Goal: Task Accomplishment & Management: Complete application form

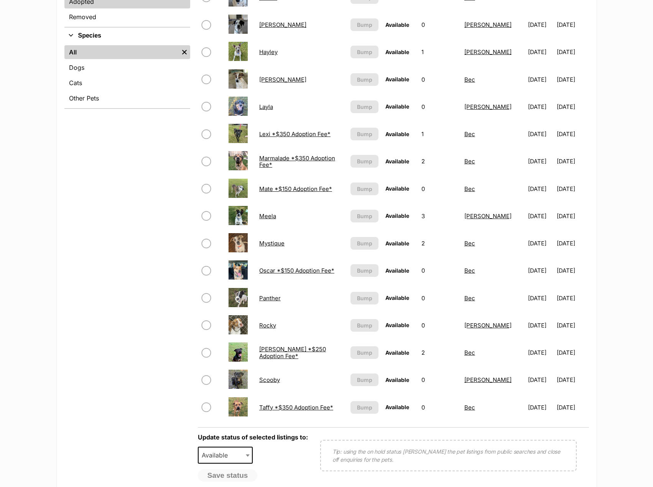
scroll to position [345, 0]
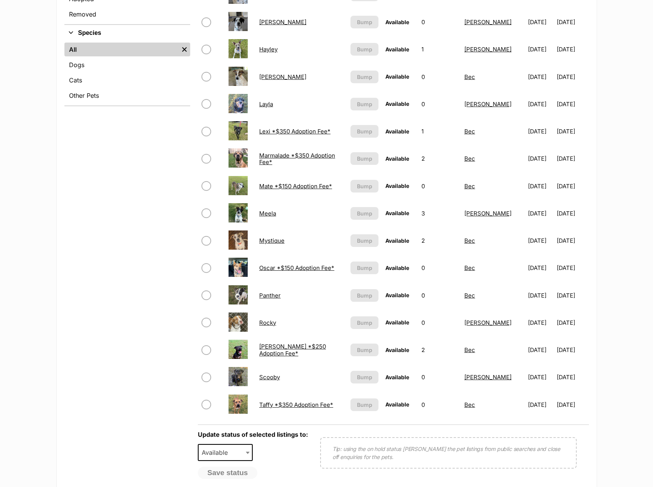
click at [280, 350] on link "Roger *$250 Adoption Fee*" at bounding box center [292, 350] width 67 height 14
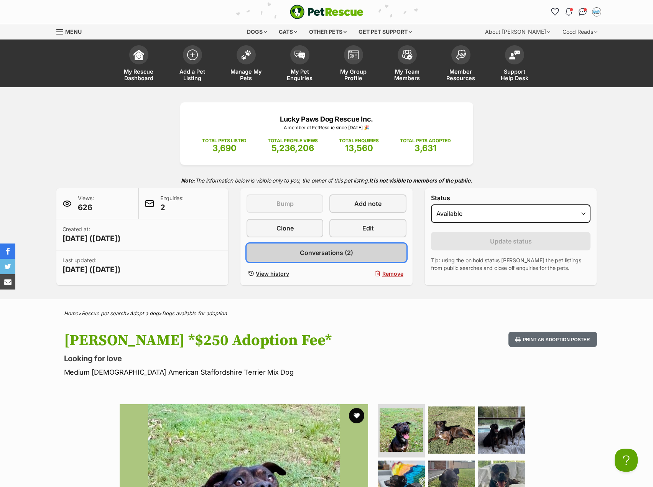
click at [304, 255] on span "Conversations (2)" at bounding box center [326, 252] width 53 height 9
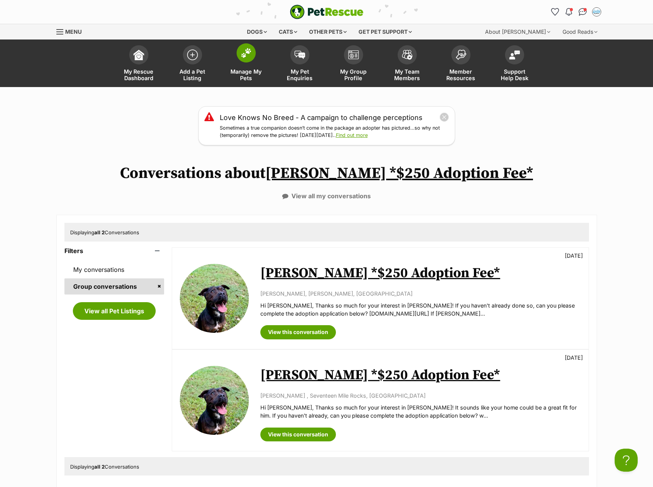
click at [242, 58] on span at bounding box center [246, 52] width 19 height 19
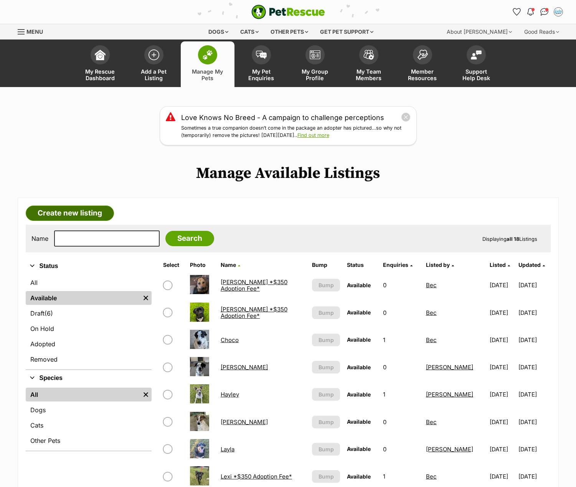
click at [62, 212] on link "Create new listing" at bounding box center [70, 213] width 88 height 15
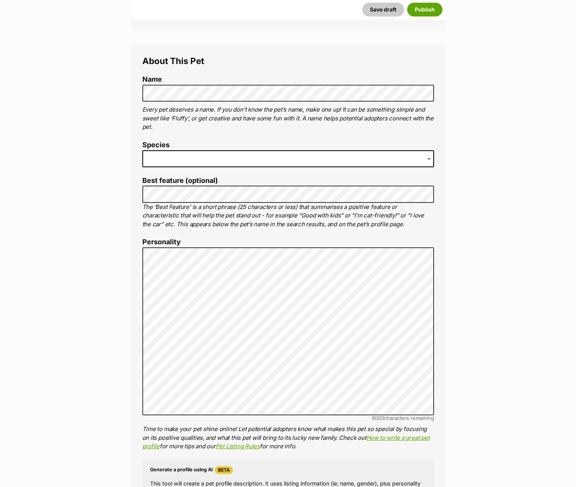
scroll to position [268, 0]
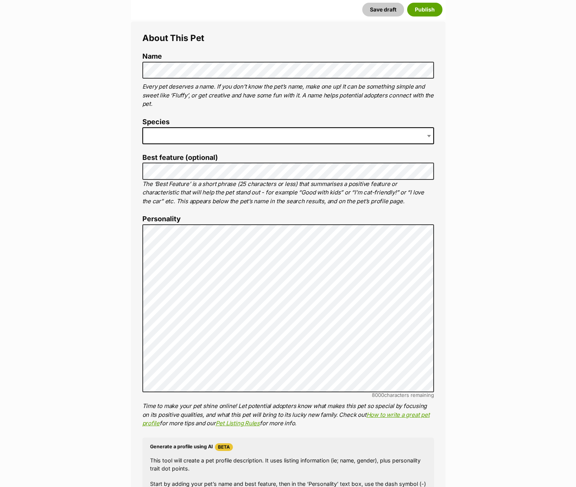
click at [188, 135] on span at bounding box center [287, 135] width 291 height 17
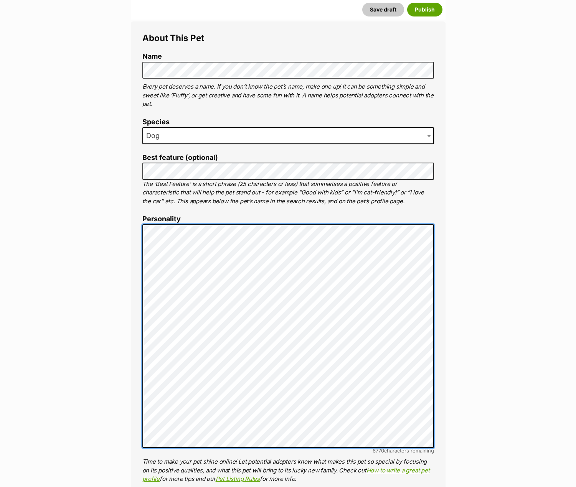
click at [141, 249] on div "About This Pet Name Henlo there, it looks like you might be using the pet name …" at bounding box center [288, 370] width 314 height 698
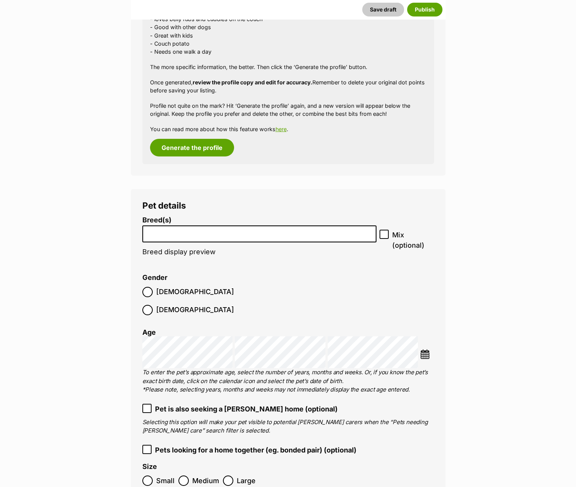
scroll to position [805, 0]
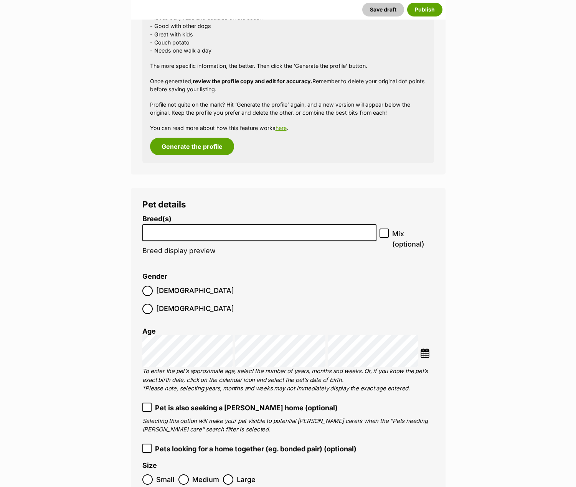
click at [201, 231] on input "search" at bounding box center [259, 231] width 229 height 8
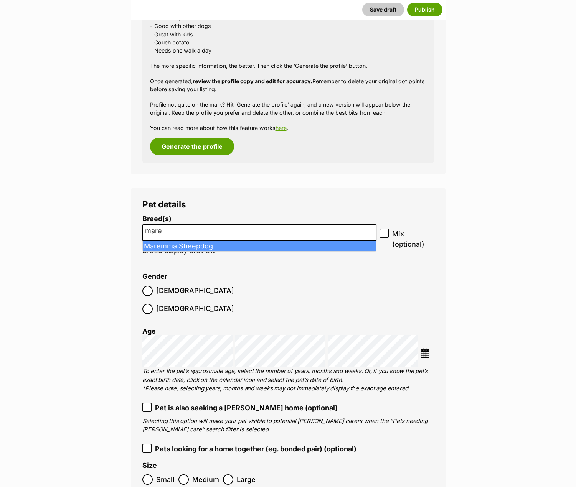
type input "mare"
select select "140"
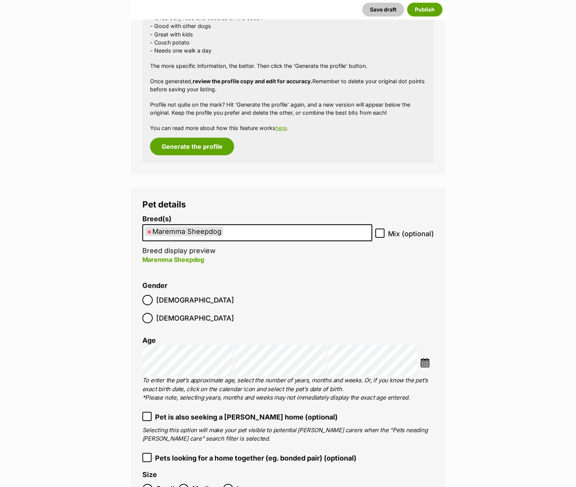
click at [423, 358] on img at bounding box center [425, 363] width 10 height 10
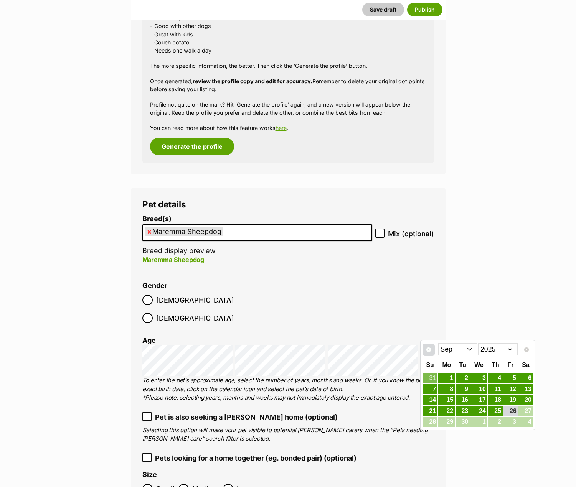
click at [431, 350] on span "Prev" at bounding box center [428, 350] width 6 height 6
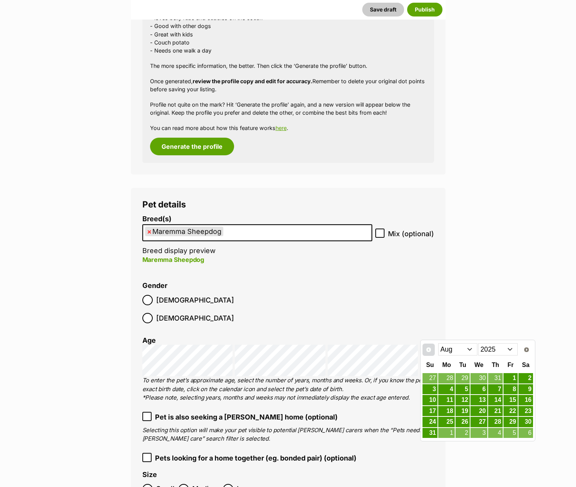
click at [428, 350] on span "Prev" at bounding box center [428, 350] width 6 height 6
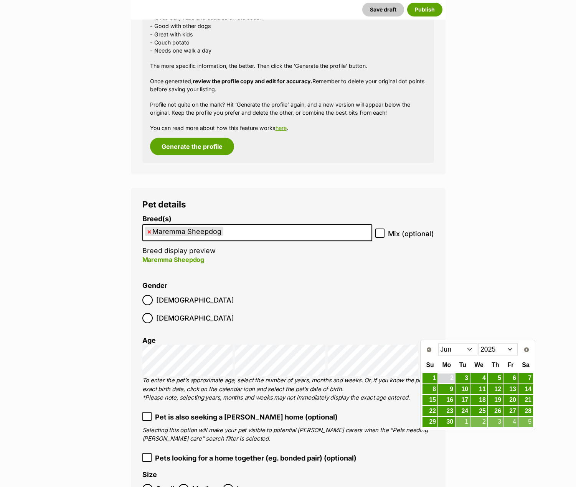
click at [449, 377] on link "2" at bounding box center [446, 379] width 16 height 10
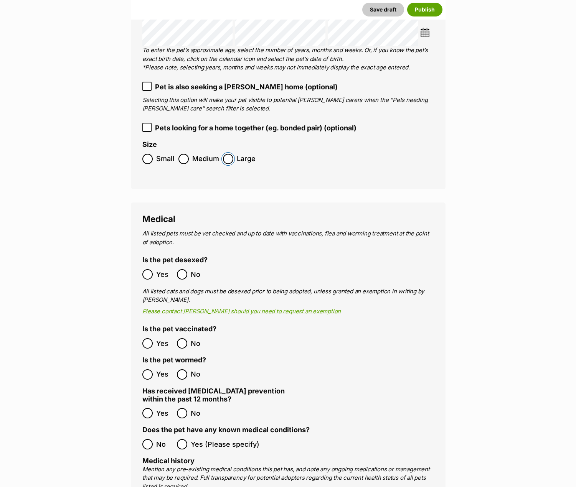
scroll to position [1265, 0]
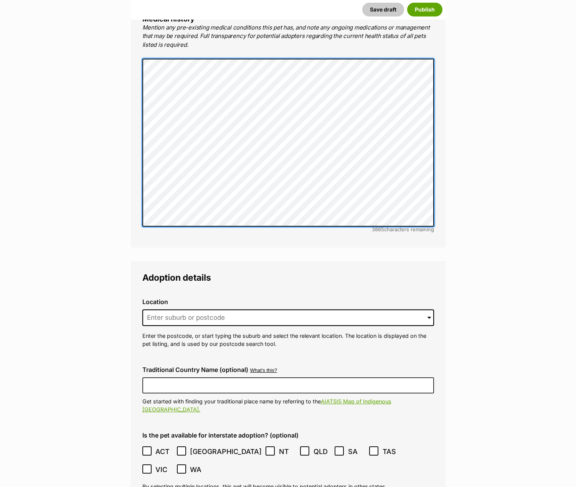
scroll to position [1687, 0]
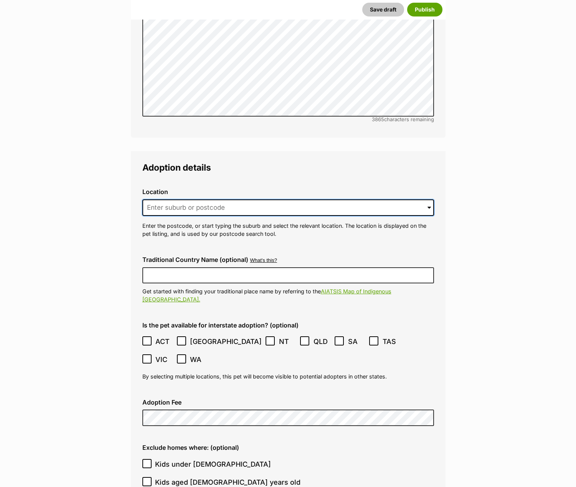
click at [160, 199] on input at bounding box center [287, 207] width 291 height 17
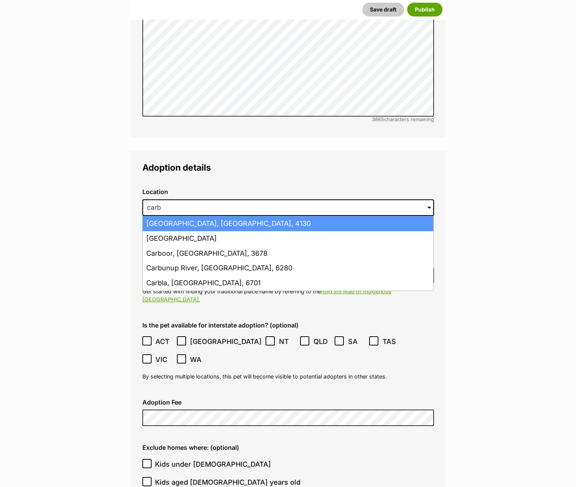
click at [165, 216] on li "Carbrook, Queensland, 4130" at bounding box center [288, 223] width 290 height 15
type input "Carbrook, Queensland, 4130"
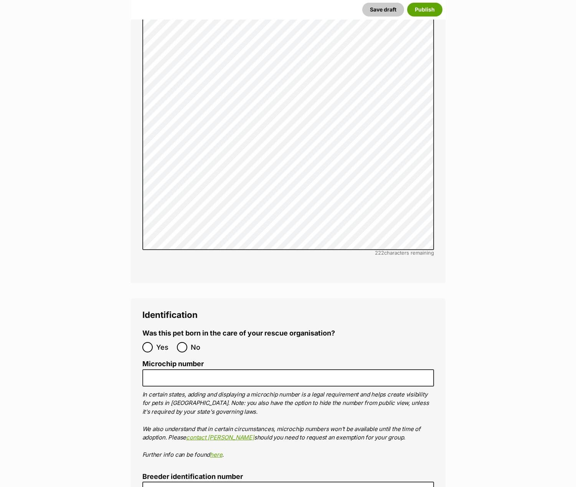
scroll to position [2838, 0]
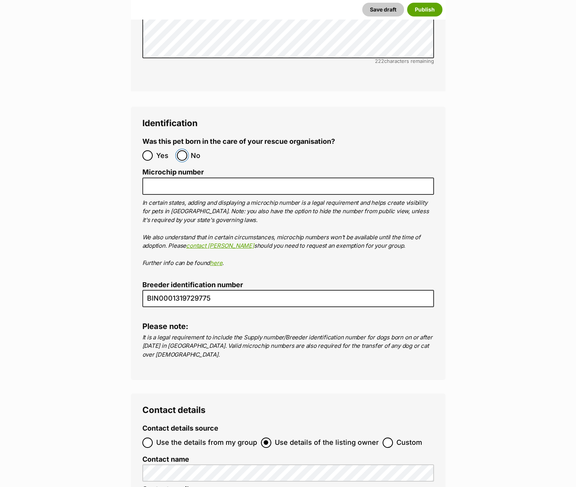
click at [184, 150] on input "No" at bounding box center [182, 155] width 10 height 10
radio input "true"
click at [184, 178] on input "Microchip number" at bounding box center [287, 186] width 291 height 17
paste input "978142000327395"
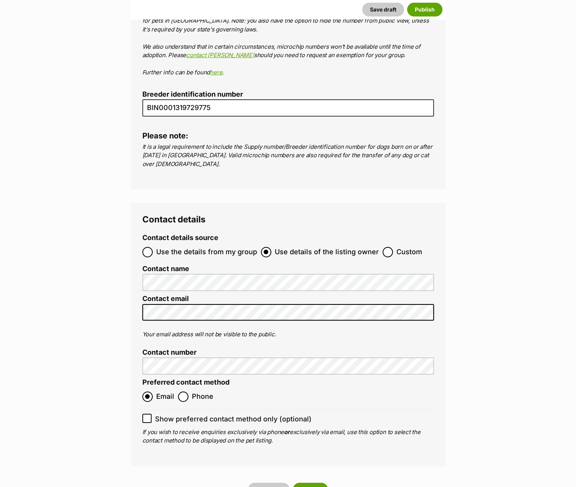
scroll to position [3068, 0]
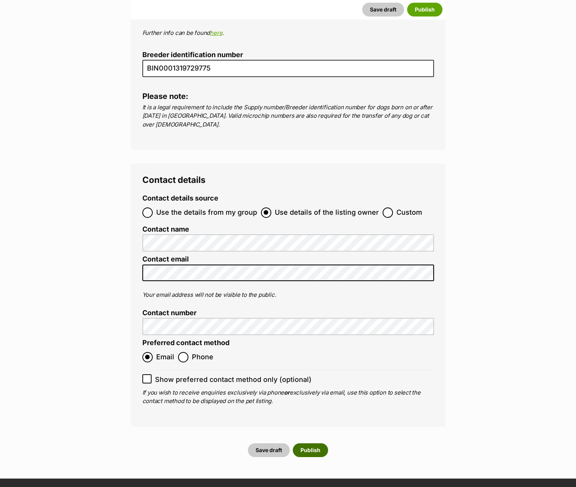
type input "978142000327395"
click at [316, 443] on button "Publish" at bounding box center [310, 450] width 35 height 14
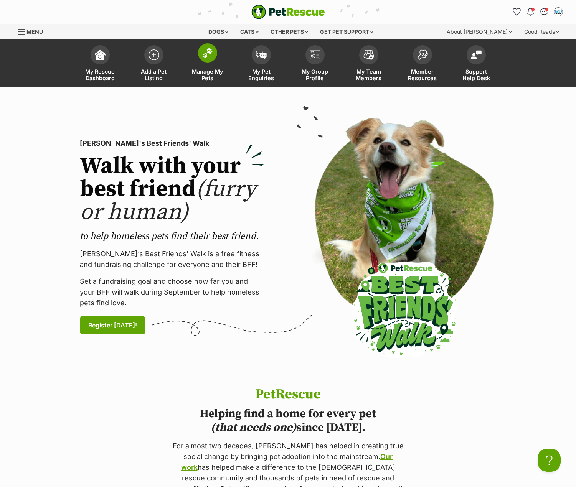
click at [203, 58] on span at bounding box center [207, 52] width 19 height 19
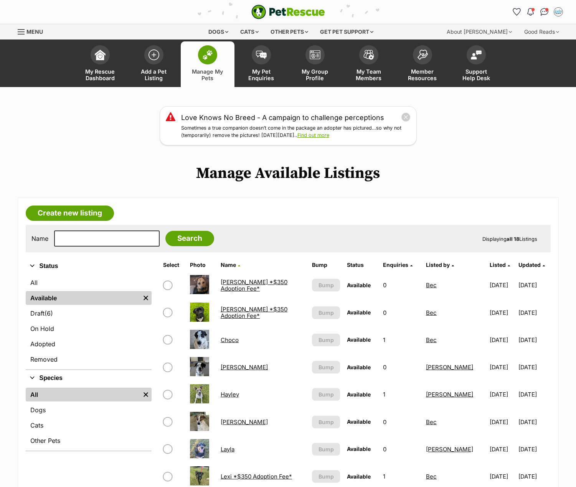
click at [235, 341] on link "Choco" at bounding box center [230, 339] width 18 height 7
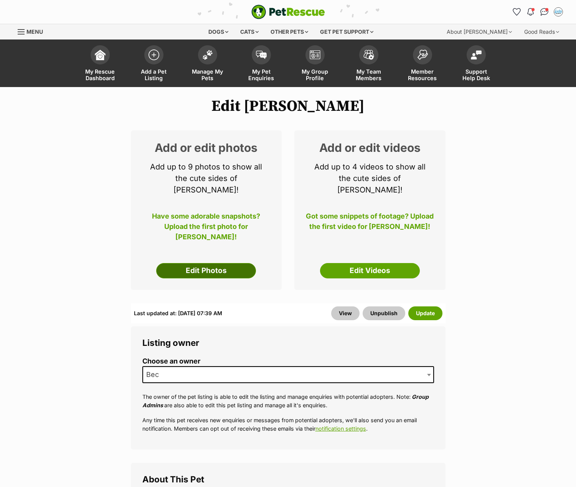
click at [229, 263] on link "Edit Photos" at bounding box center [206, 270] width 100 height 15
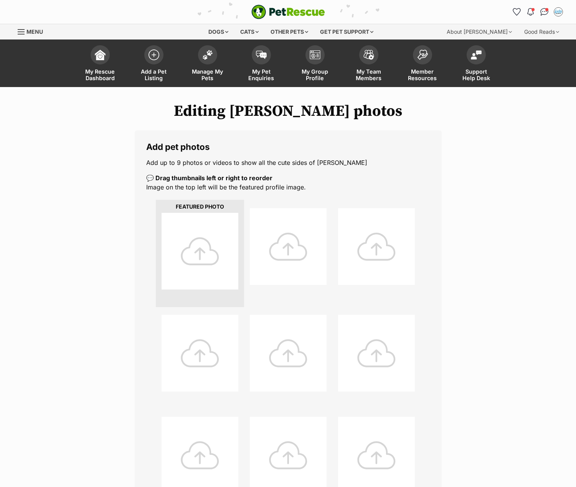
click at [193, 225] on div at bounding box center [199, 251] width 77 height 77
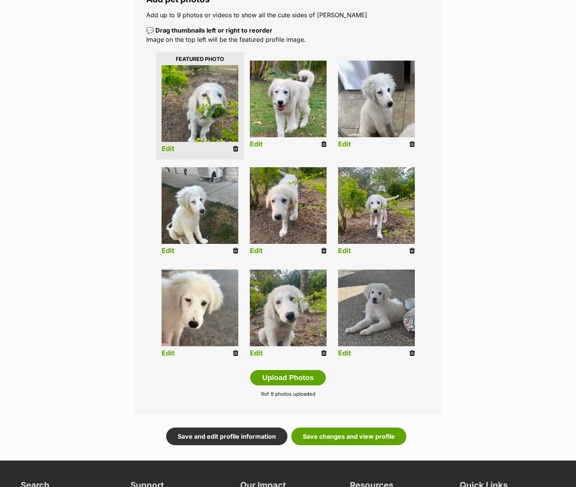
scroll to position [153, 0]
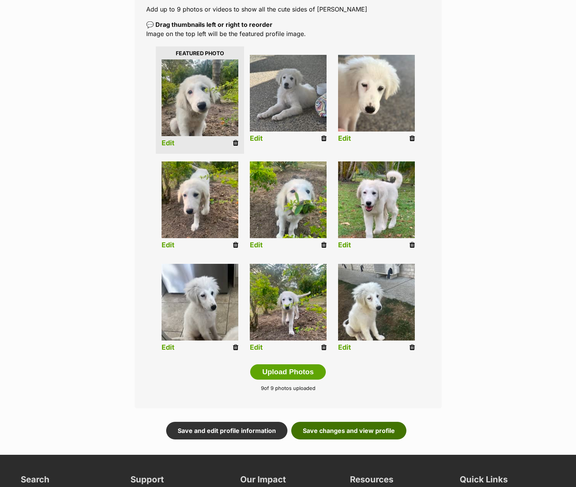
click at [361, 427] on link "Save changes and view profile" at bounding box center [348, 431] width 115 height 18
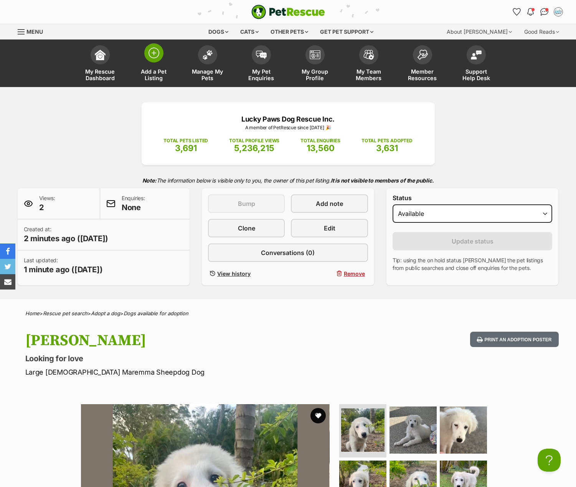
click at [151, 57] on img at bounding box center [153, 53] width 11 height 11
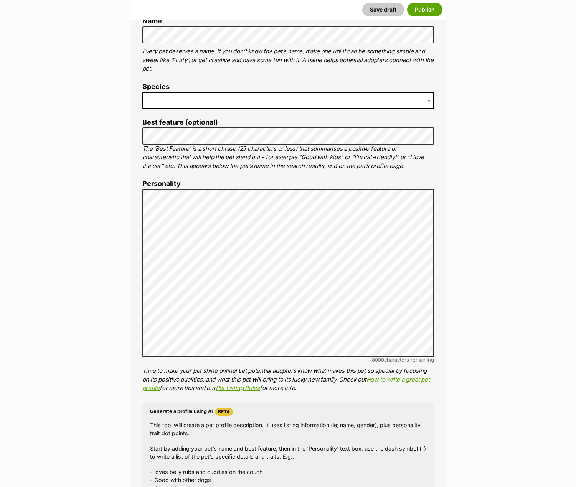
scroll to position [307, 0]
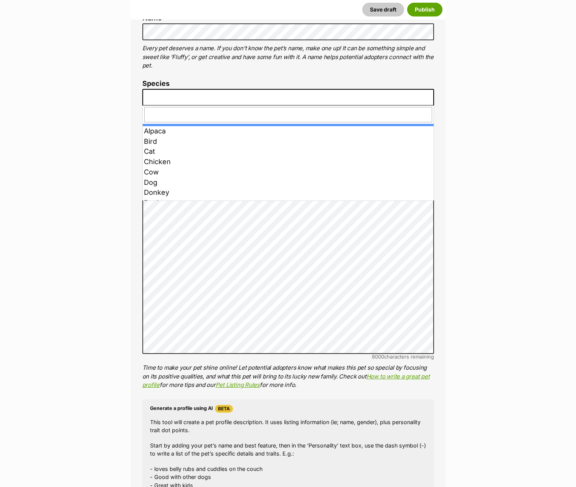
click at [177, 97] on span at bounding box center [287, 97] width 291 height 17
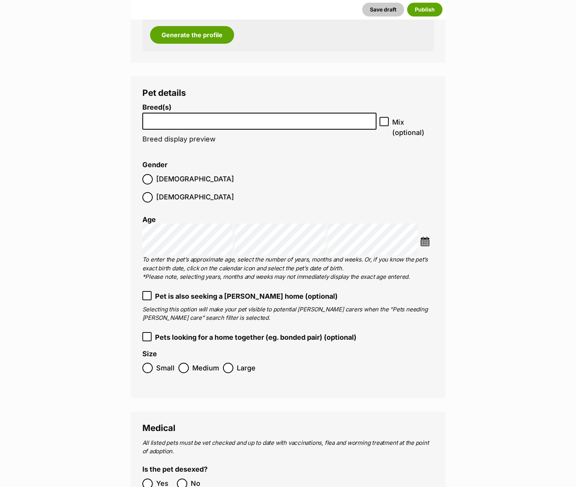
scroll to position [959, 0]
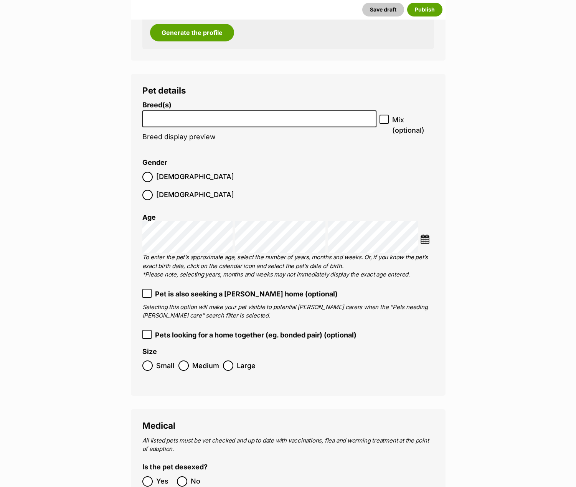
click at [202, 122] on li at bounding box center [259, 119] width 229 height 16
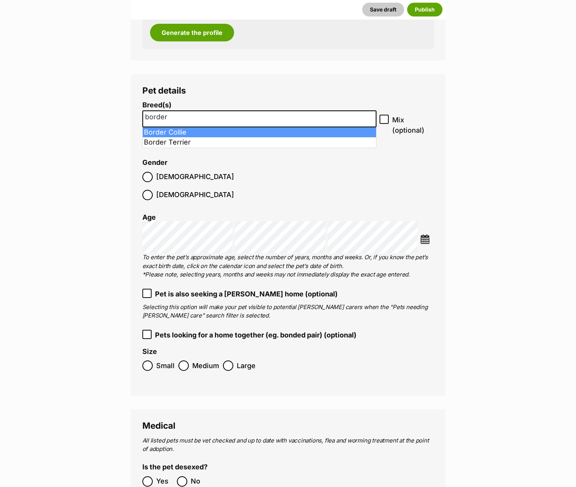
type input "border"
select select "37"
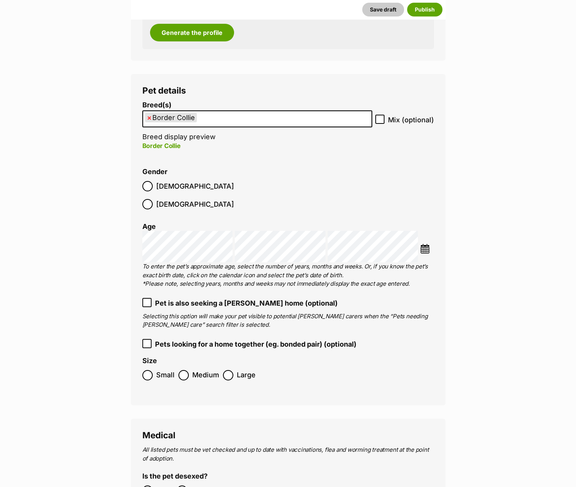
click at [218, 116] on ul "× Border Collie" at bounding box center [257, 119] width 228 height 16
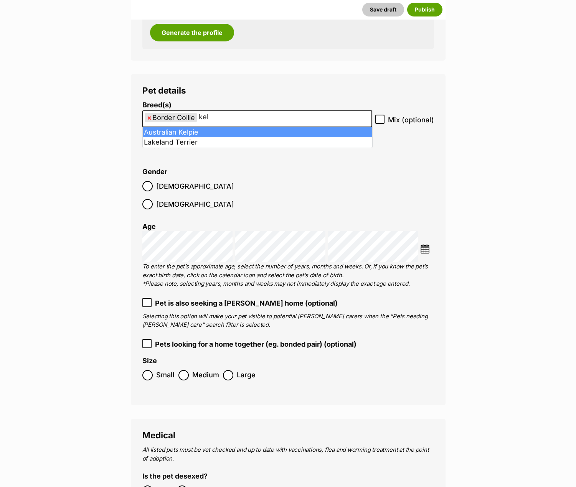
type input "kel"
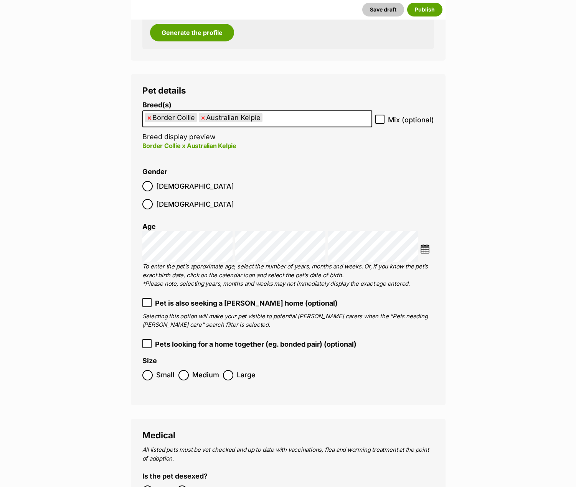
click at [426, 244] on img at bounding box center [425, 249] width 10 height 10
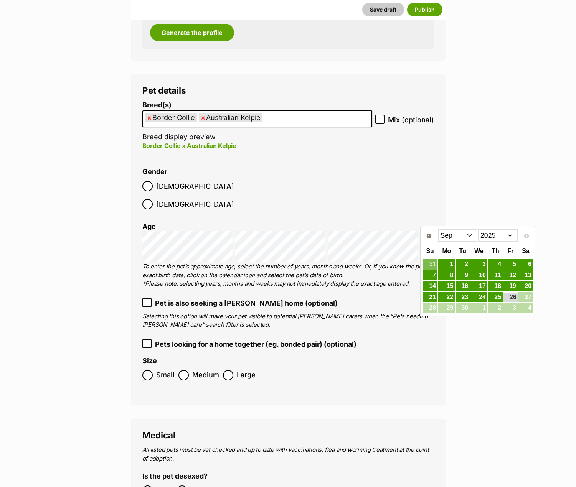
click at [447, 233] on select "Jan Feb Mar Apr May Jun [DATE] Aug Sep" at bounding box center [457, 235] width 39 height 12
click at [523, 263] on link "4" at bounding box center [525, 265] width 15 height 10
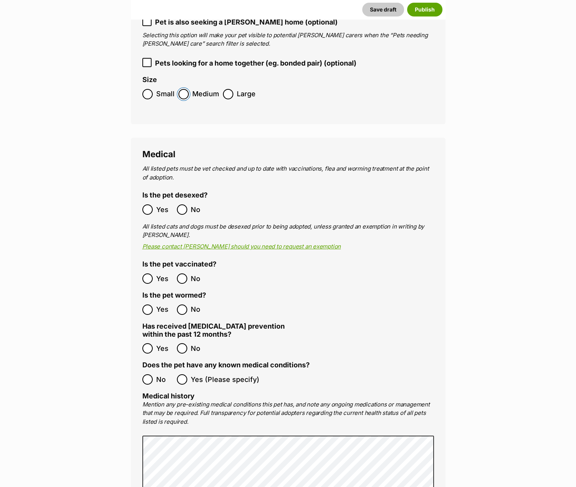
scroll to position [1265, 0]
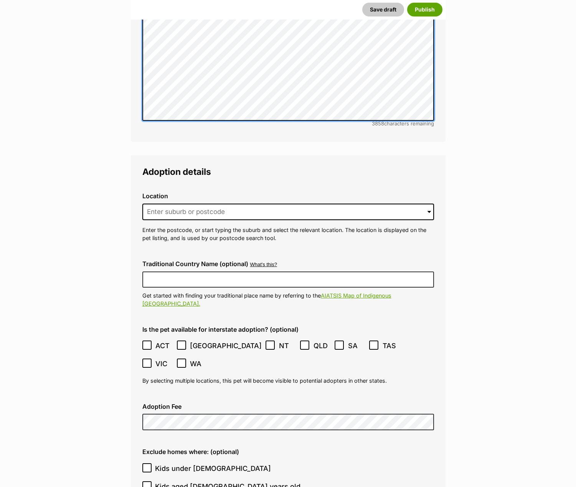
scroll to position [1764, 0]
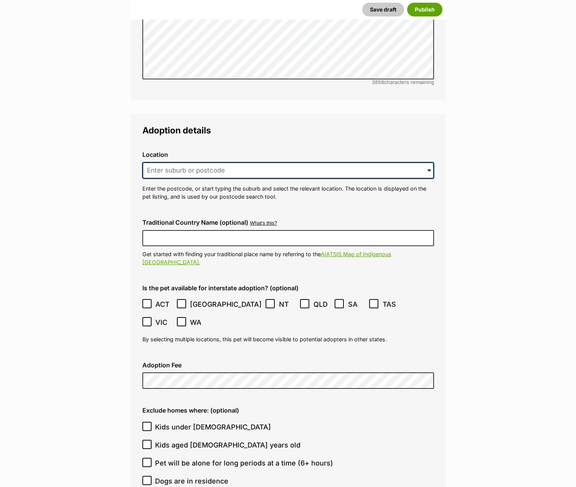
click at [158, 162] on input at bounding box center [287, 170] width 291 height 17
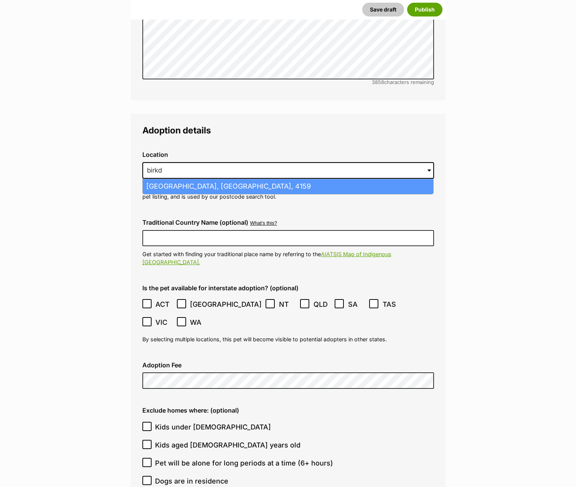
click at [179, 179] on li "Birkdale, Queensland, 4159" at bounding box center [288, 186] width 290 height 15
type input "Birkdale, Queensland, 4159"
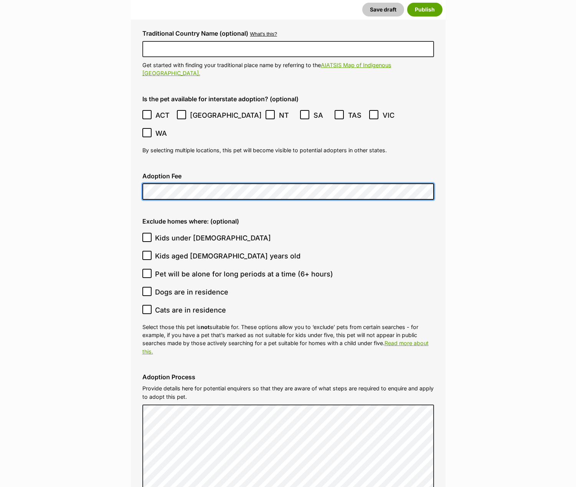
scroll to position [1956, 0]
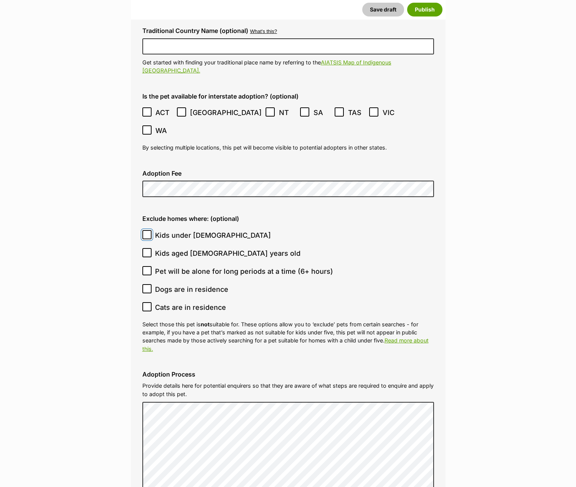
click at [149, 230] on input "Kids under 5 years old" at bounding box center [146, 234] width 9 height 9
checkbox input "true"
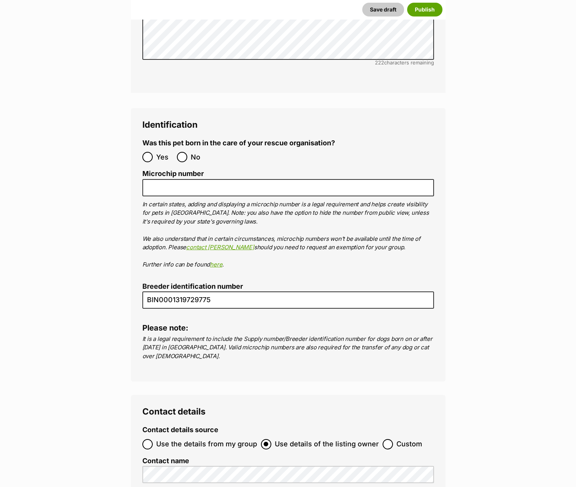
scroll to position [2876, 0]
click at [184, 151] on input "No" at bounding box center [182, 156] width 10 height 10
radio input "true"
click at [251, 179] on input "Microchip number" at bounding box center [287, 187] width 291 height 17
paste input "991003003103058"
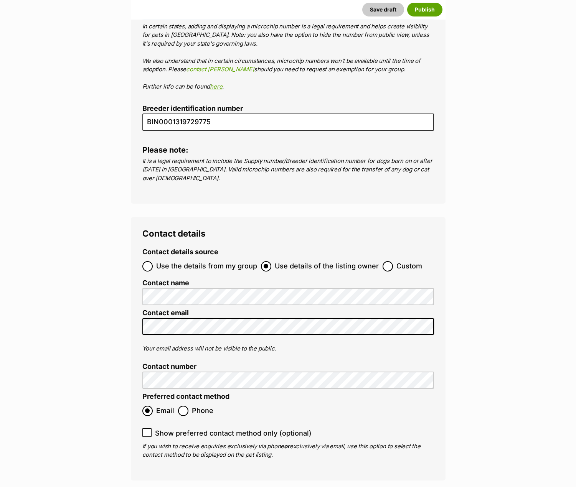
scroll to position [3106, 0]
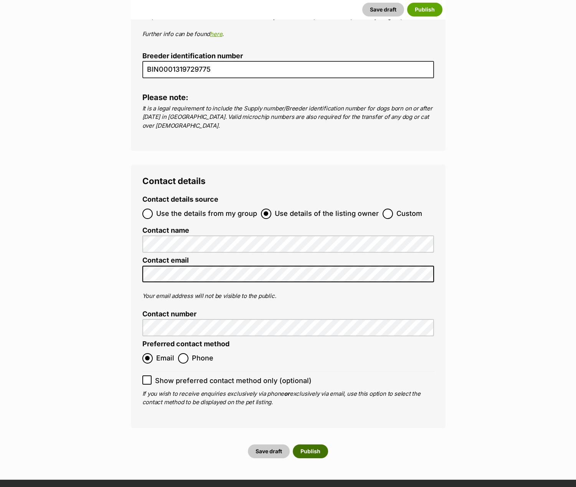
type input "991003003103058"
click at [310, 444] on button "Publish" at bounding box center [310, 451] width 35 height 14
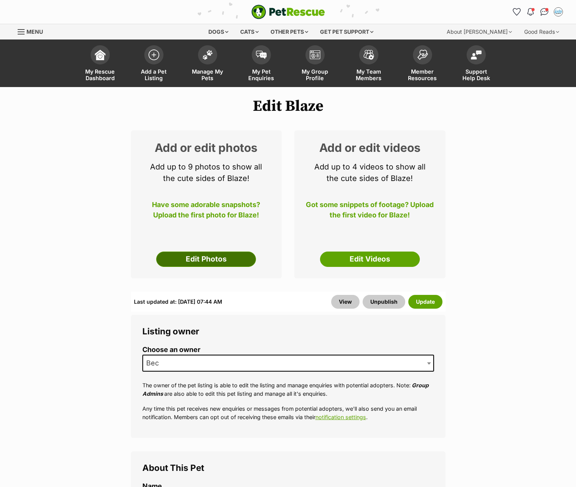
click at [207, 260] on link "Edit Photos" at bounding box center [206, 259] width 100 height 15
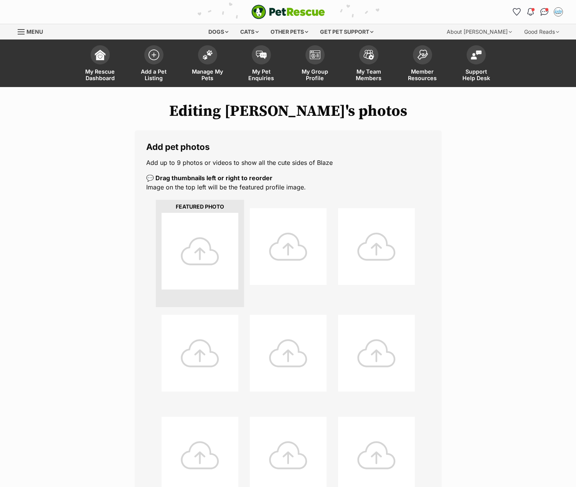
click at [201, 238] on div at bounding box center [199, 251] width 77 height 77
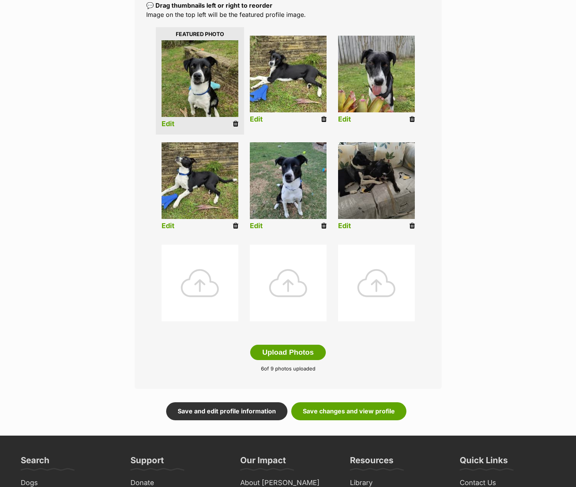
scroll to position [192, 0]
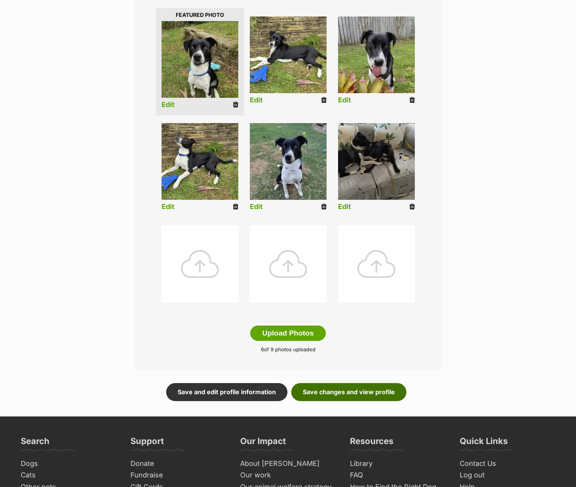
click at [377, 390] on link "Save changes and view profile" at bounding box center [348, 392] width 115 height 18
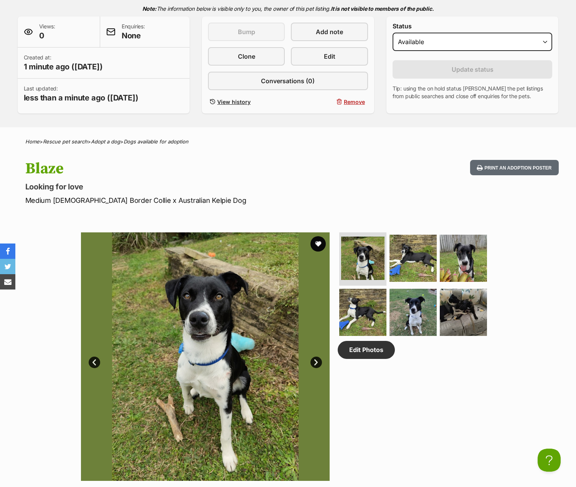
scroll to position [230, 0]
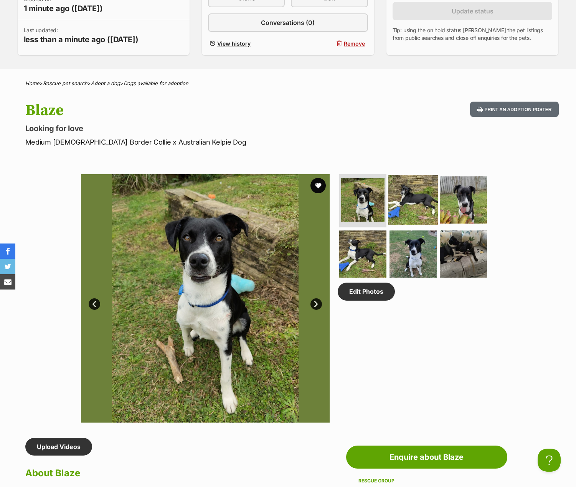
click at [410, 206] on img at bounding box center [412, 199] width 49 height 49
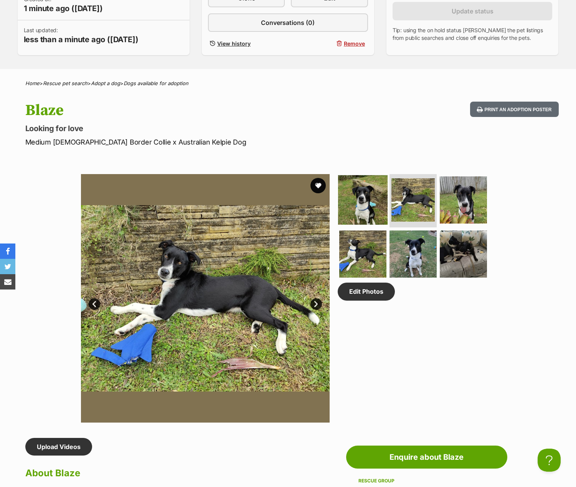
click at [365, 203] on img at bounding box center [362, 199] width 49 height 49
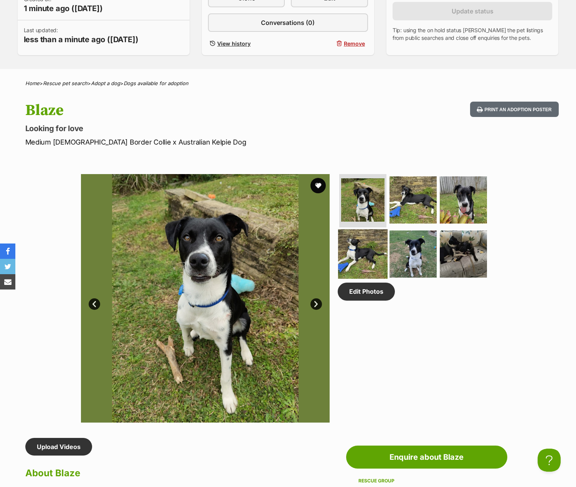
click at [373, 248] on img at bounding box center [362, 253] width 49 height 49
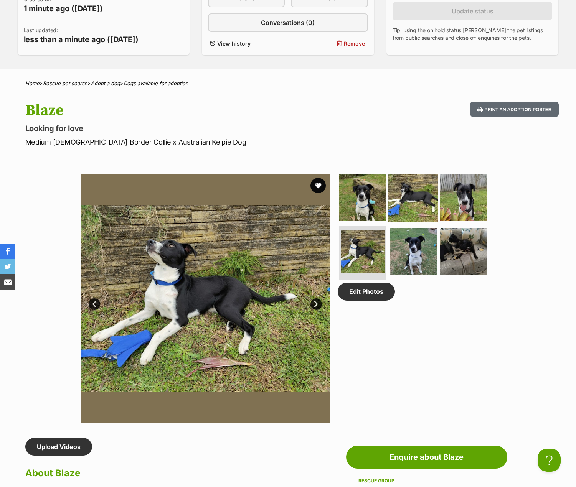
click at [411, 200] on img at bounding box center [412, 197] width 49 height 49
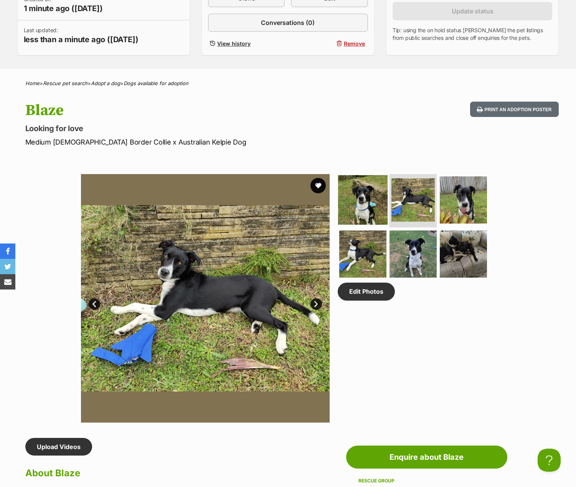
click at [367, 206] on img at bounding box center [362, 199] width 49 height 49
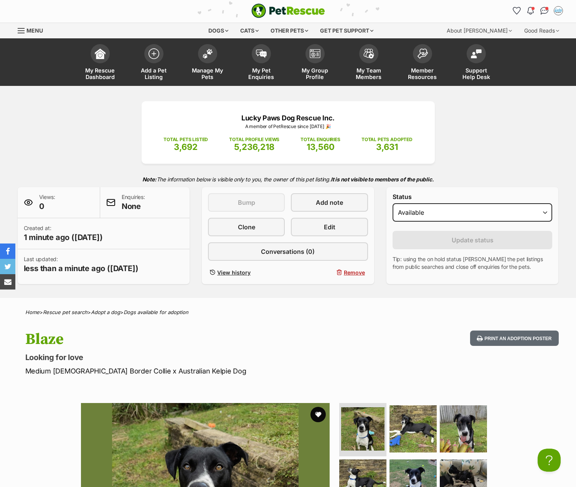
scroll to position [0, 0]
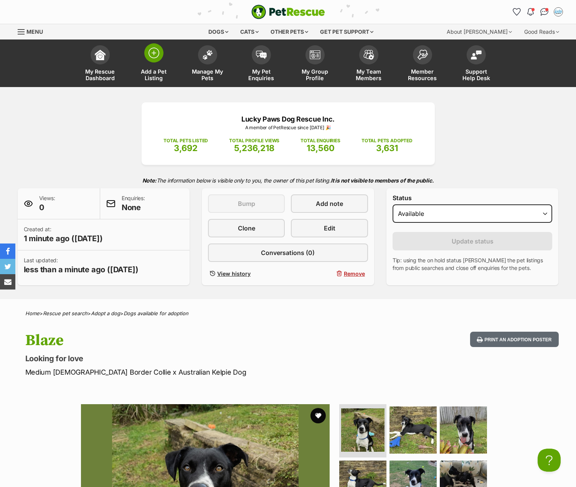
click at [154, 54] on img at bounding box center [153, 53] width 11 height 11
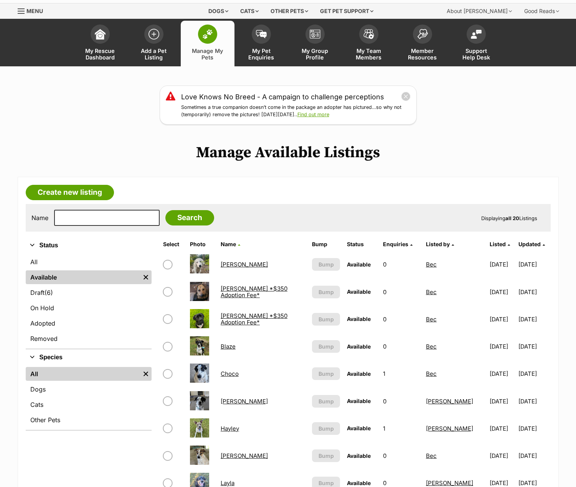
scroll to position [38, 0]
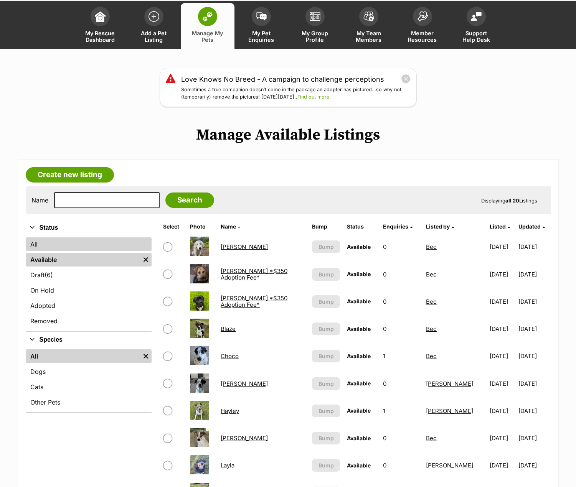
click at [35, 246] on link "All" at bounding box center [89, 244] width 126 height 14
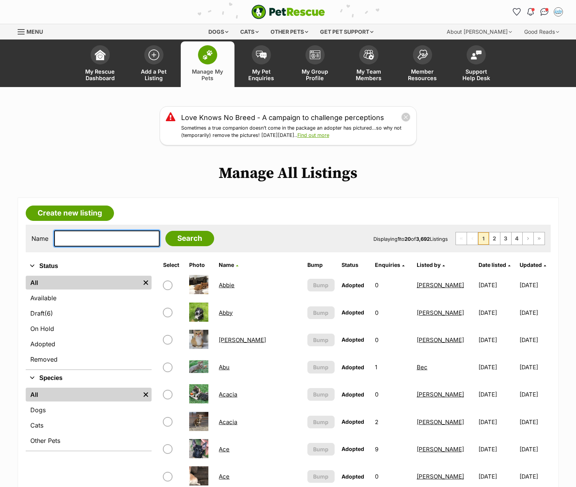
click at [83, 241] on input "text" at bounding box center [106, 238] width 105 height 16
type input "[PERSON_NAME]"
click at [165, 231] on input "Search" at bounding box center [189, 238] width 49 height 15
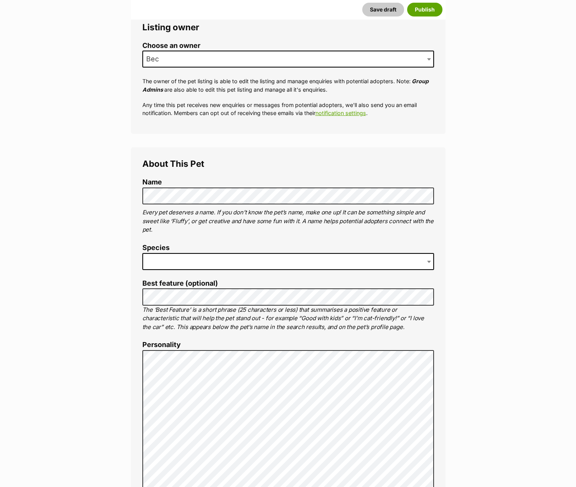
scroll to position [153, 0]
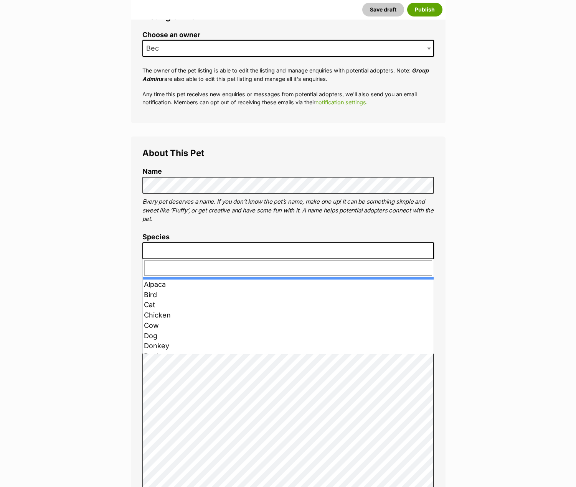
click at [180, 248] on span at bounding box center [287, 250] width 291 height 17
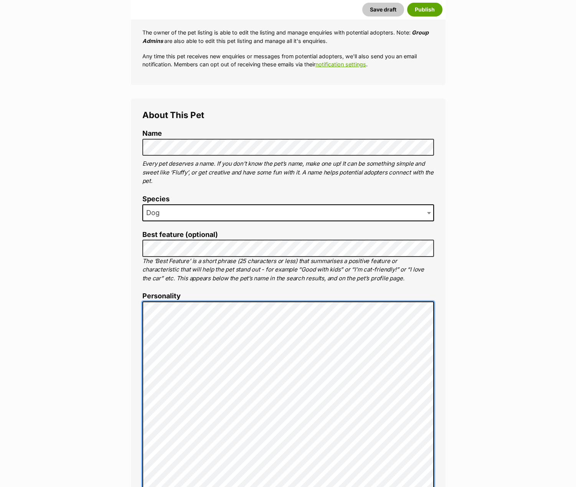
scroll to position [193, 0]
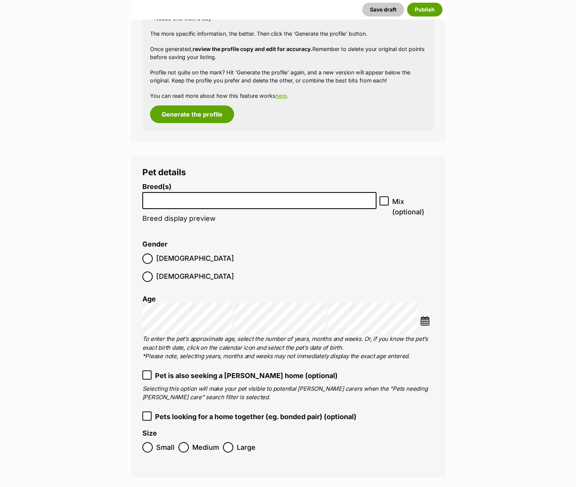
scroll to position [806, 0]
click at [153, 201] on input "search" at bounding box center [259, 198] width 229 height 8
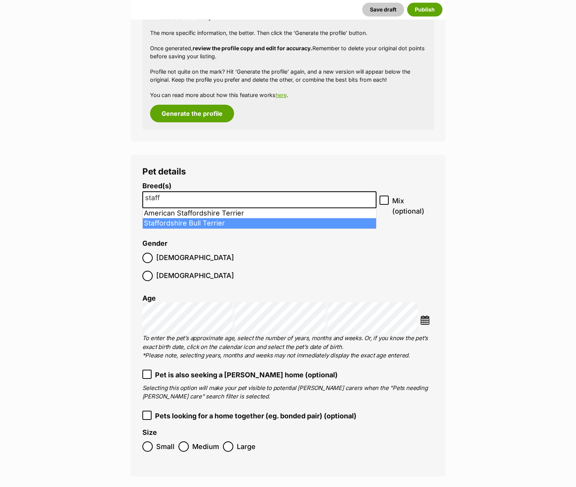
type input "staff"
select select "198"
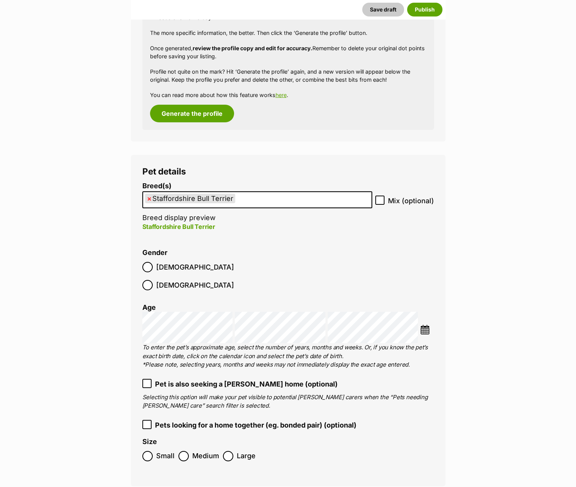
click at [246, 196] on ul "× Staffordshire Bull Terrier" at bounding box center [257, 200] width 228 height 16
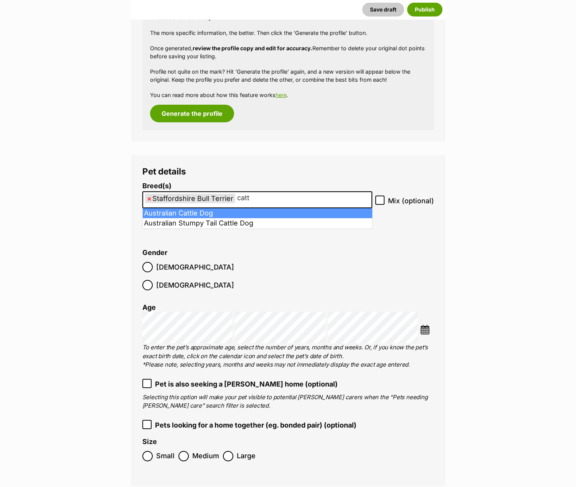
type input "catt"
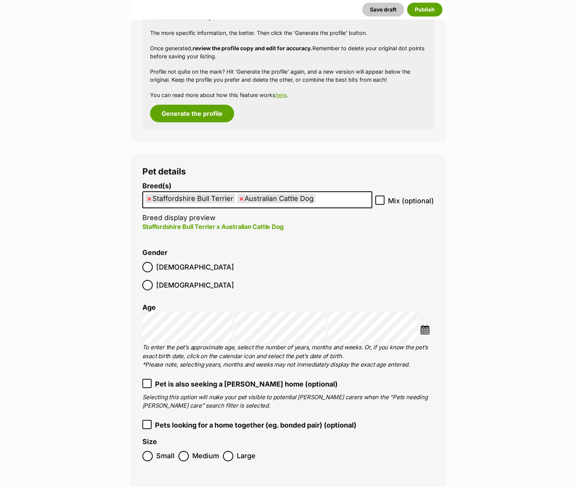
click at [424, 325] on img at bounding box center [425, 330] width 10 height 10
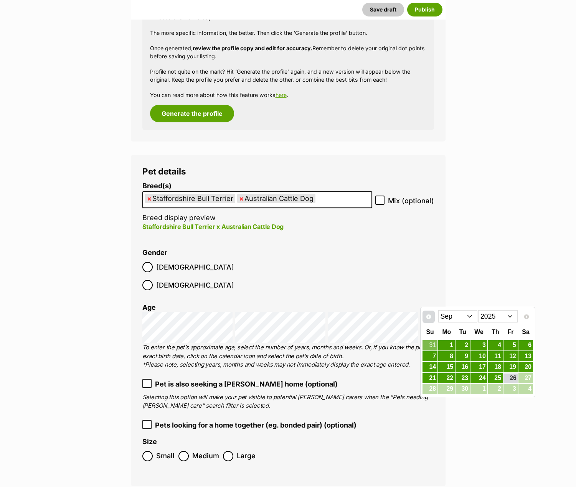
click at [429, 318] on span "Prev" at bounding box center [428, 317] width 6 height 6
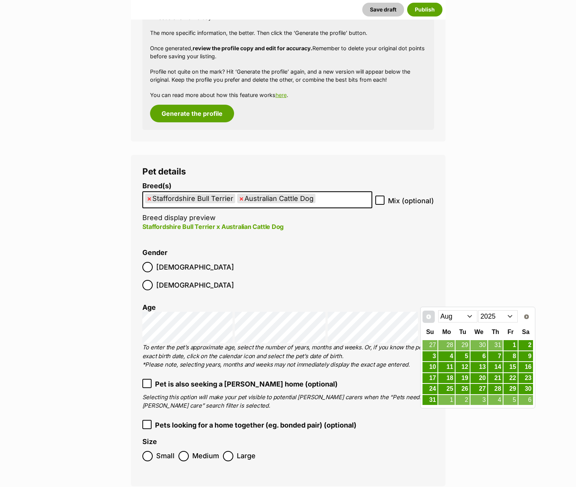
click at [429, 318] on span "Prev" at bounding box center [428, 317] width 6 height 6
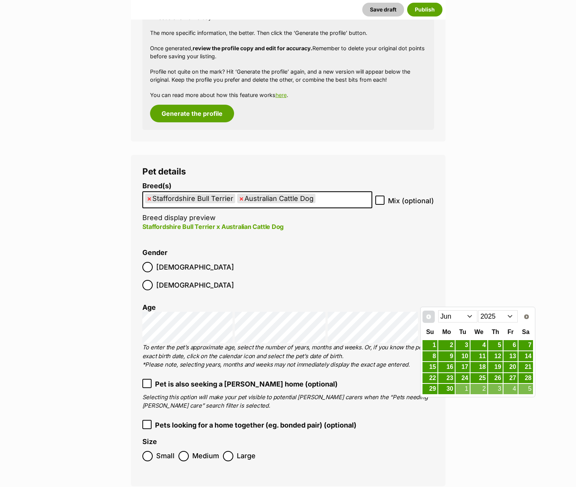
click at [429, 318] on span "Prev" at bounding box center [428, 317] width 6 height 6
click at [495, 366] on link "15" at bounding box center [495, 367] width 15 height 10
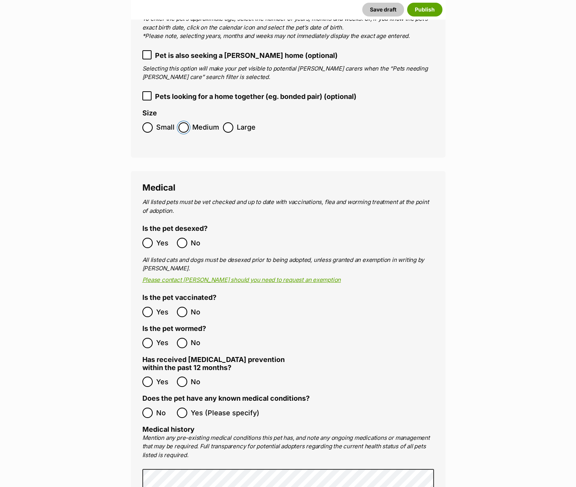
scroll to position [1267, 0]
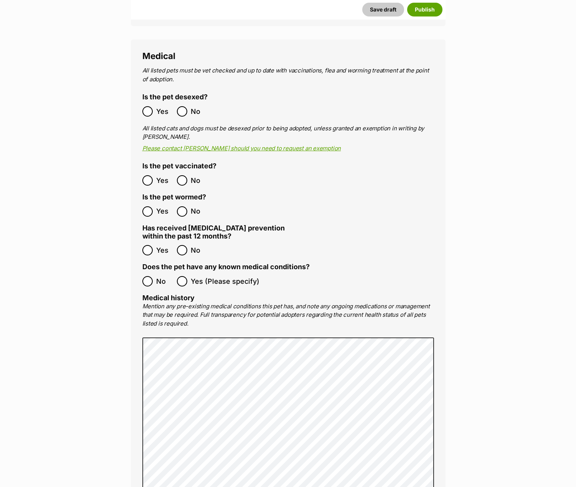
click at [148, 241] on ol "Yes No" at bounding box center [215, 250] width 146 height 18
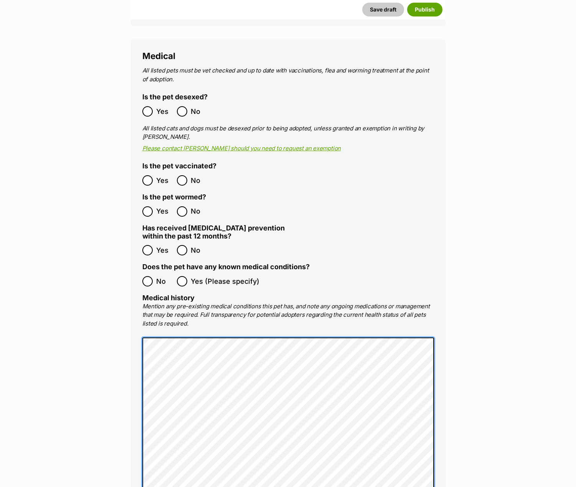
click at [54, 351] on main "New listing Listing owner Choose an owner Bec The owner of the pet listing is a…" at bounding box center [288, 488] width 576 height 3314
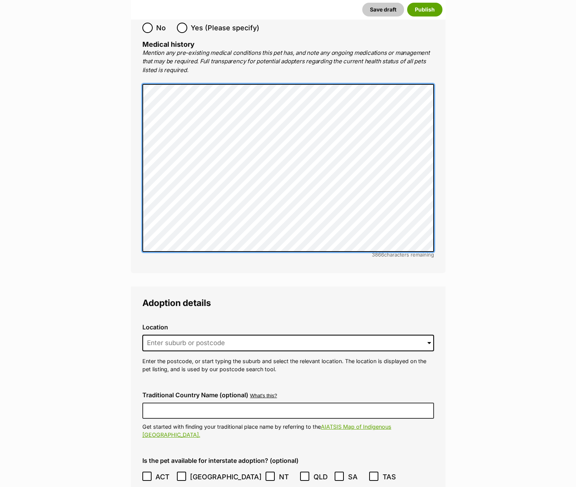
scroll to position [1612, 0]
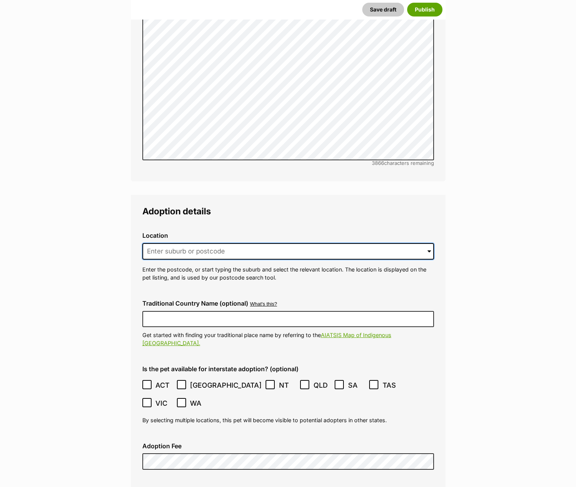
click at [158, 243] on input at bounding box center [287, 251] width 291 height 17
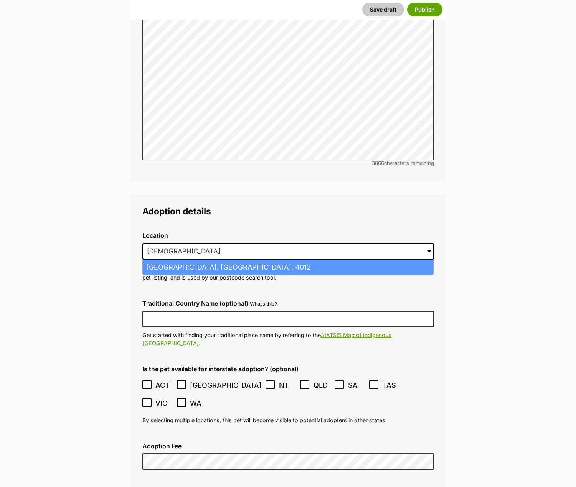
click at [158, 260] on li "Nundah, Queensland, 4012" at bounding box center [288, 267] width 290 height 15
type input "Nundah, Queensland, 4012"
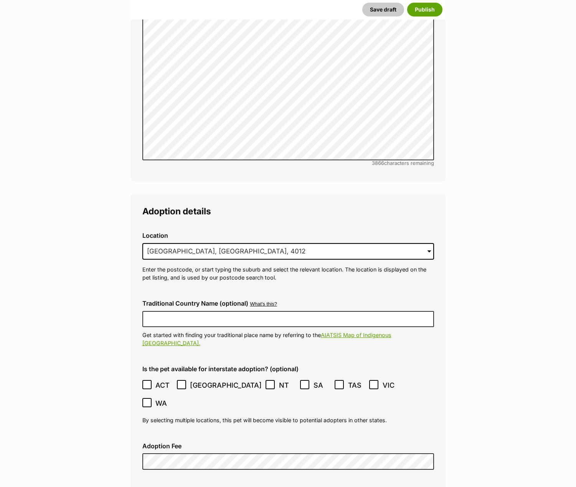
click at [477, 237] on main "New listing Listing owner Choose an owner Bec The owner of the pet listing is a…" at bounding box center [288, 187] width 576 height 3402
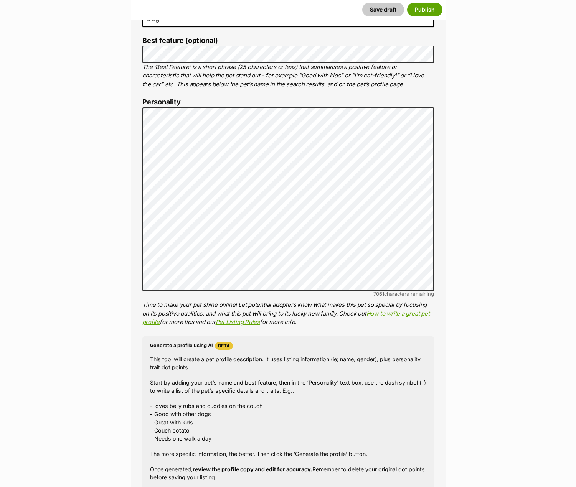
scroll to position [385, 0]
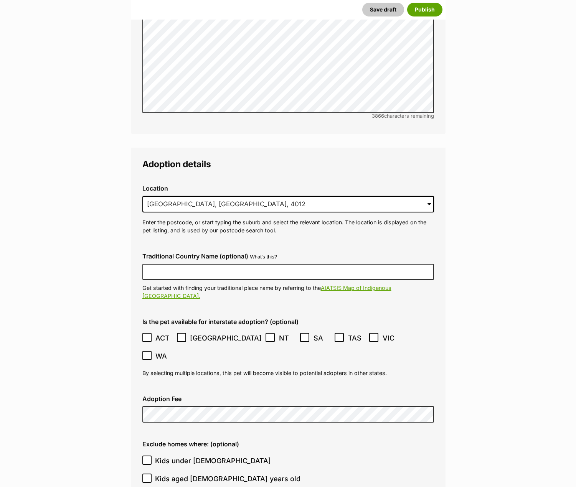
scroll to position [1688, 0]
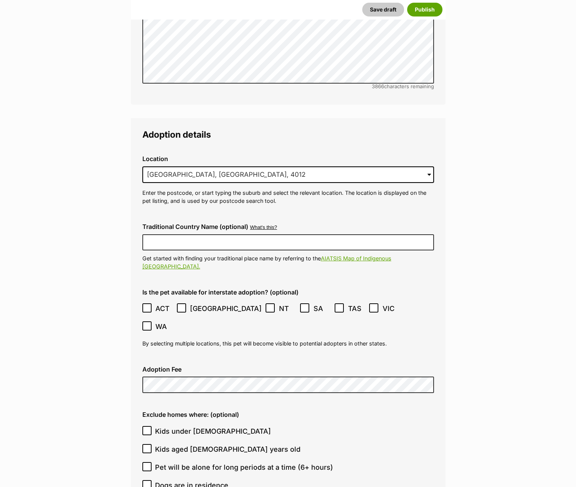
click at [145, 429] on icon at bounding box center [147, 430] width 5 height 3
click at [145, 426] on input "Kids under [DEMOGRAPHIC_DATA]" at bounding box center [146, 430] width 9 height 9
checkbox input "true"
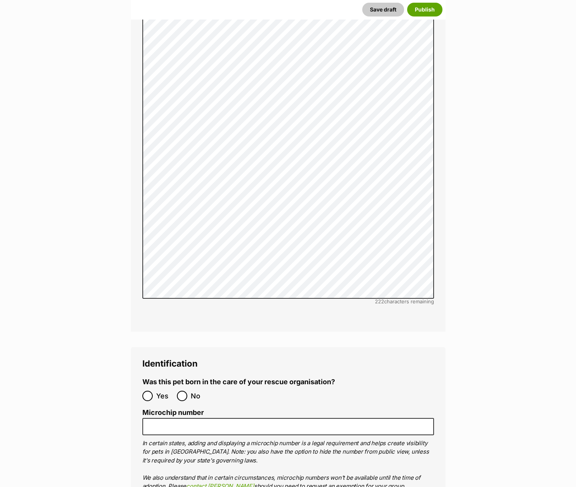
scroll to position [2686, 0]
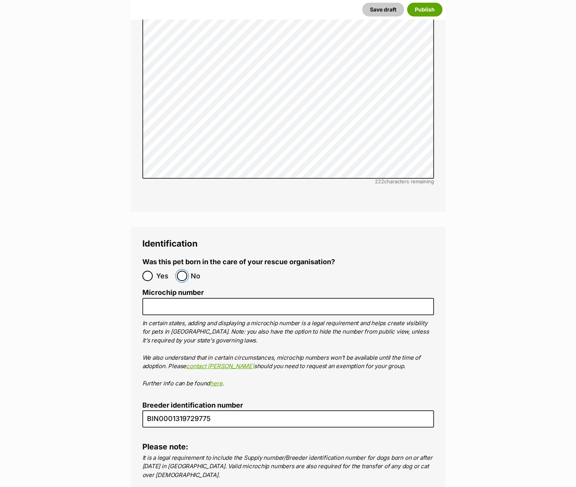
click at [181, 271] on input "No" at bounding box center [182, 276] width 10 height 10
radio input "true"
click at [161, 298] on input "Microchip number" at bounding box center [287, 306] width 291 height 17
paste input "991001006307490"
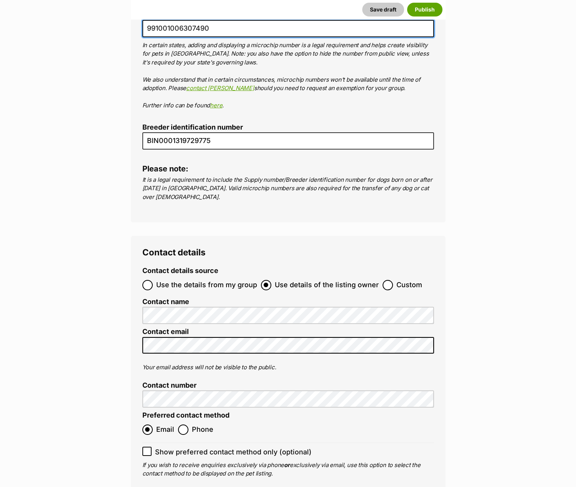
scroll to position [3146, 0]
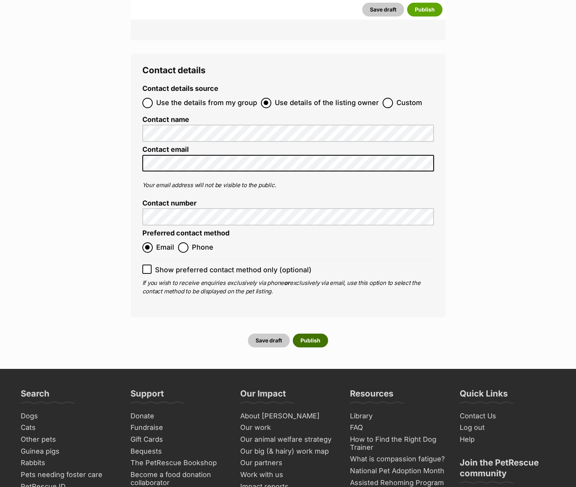
type input "991001006307490"
click at [303, 334] on button "Publish" at bounding box center [310, 341] width 35 height 14
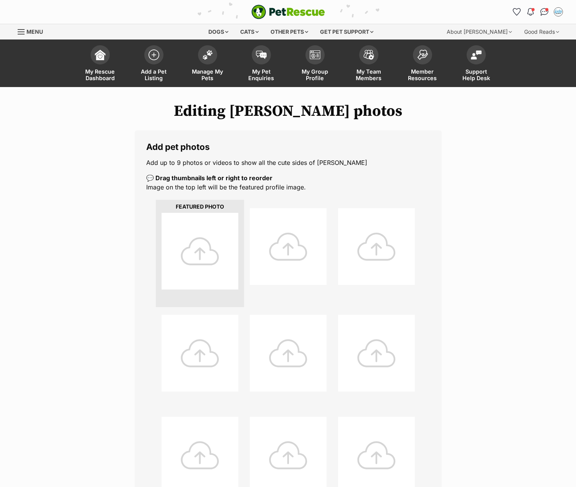
click at [198, 236] on div at bounding box center [199, 251] width 77 height 77
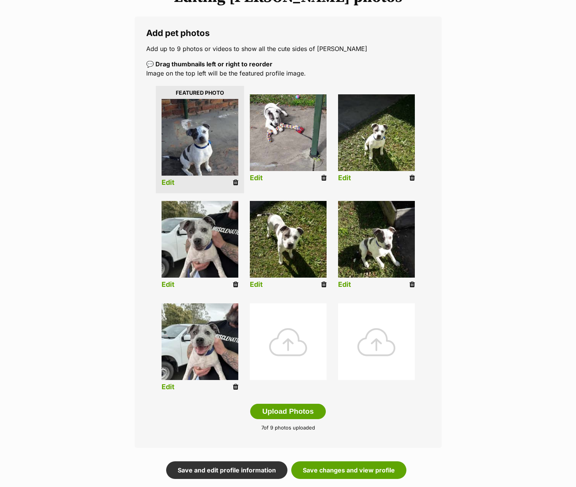
scroll to position [115, 0]
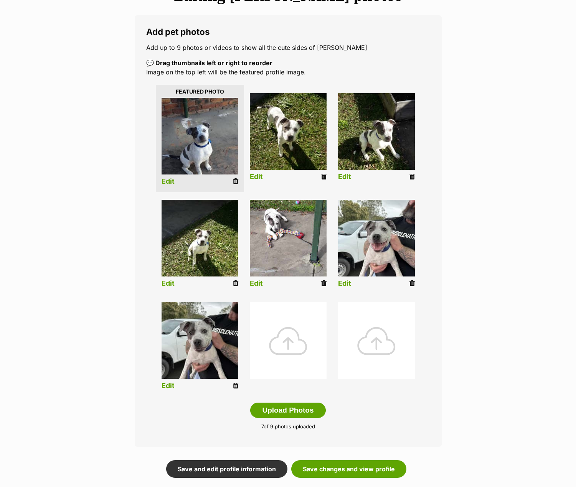
drag, startPoint x: 236, startPoint y: 181, endPoint x: 327, endPoint y: 28, distance: 177.8
click at [236, 181] on icon at bounding box center [235, 181] width 5 height 7
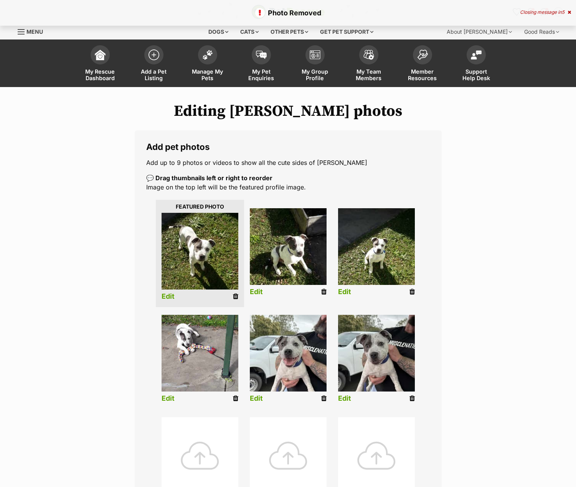
click at [206, 436] on div at bounding box center [199, 455] width 77 height 77
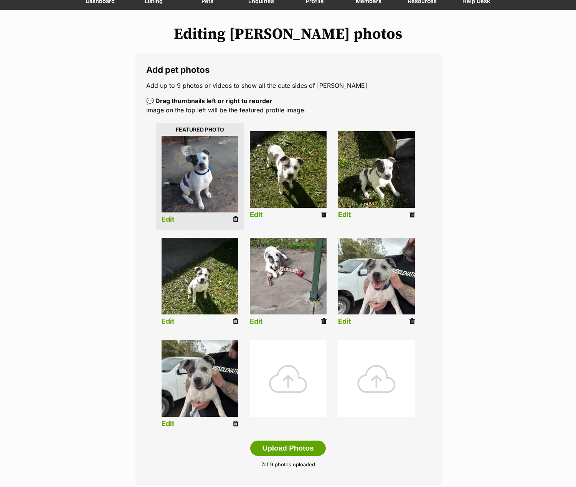
scroll to position [77, 0]
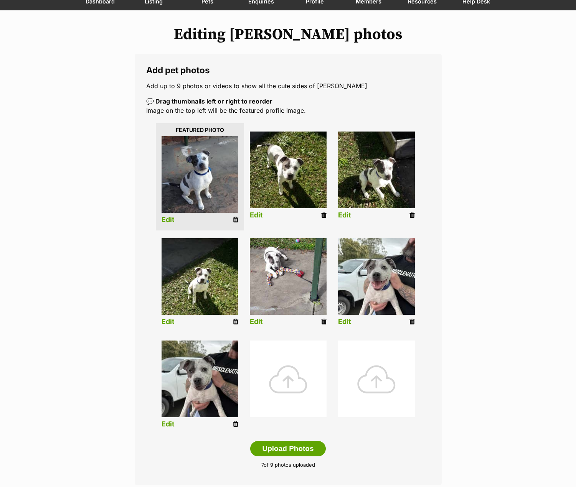
drag, startPoint x: 236, startPoint y: 320, endPoint x: 334, endPoint y: 28, distance: 307.5
click at [236, 320] on icon at bounding box center [235, 321] width 5 height 7
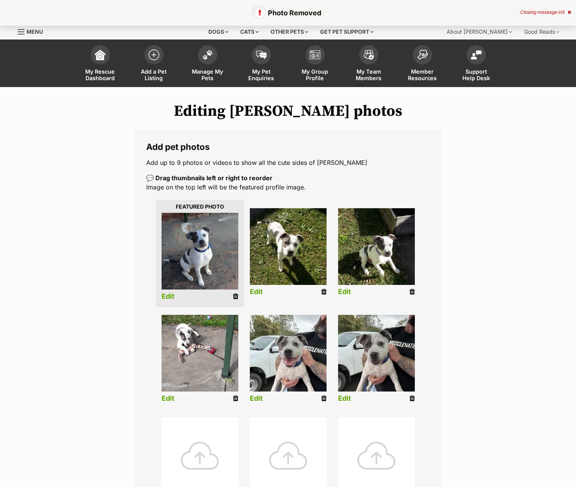
click at [212, 430] on div at bounding box center [199, 455] width 77 height 77
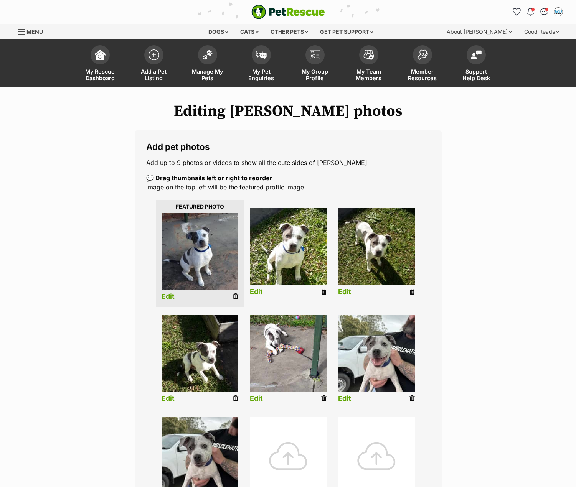
scroll to position [38, 0]
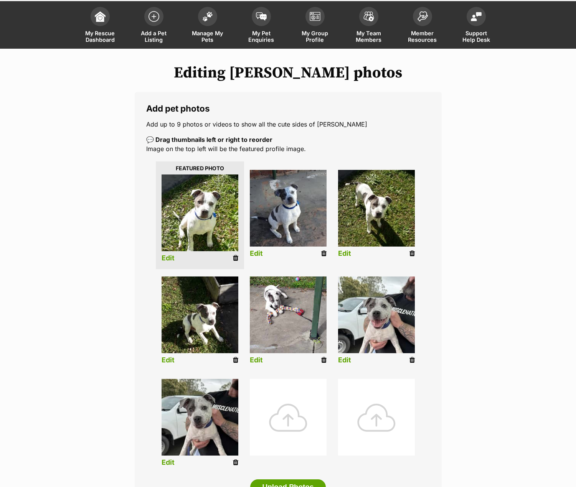
click at [235, 259] on icon at bounding box center [235, 258] width 5 height 7
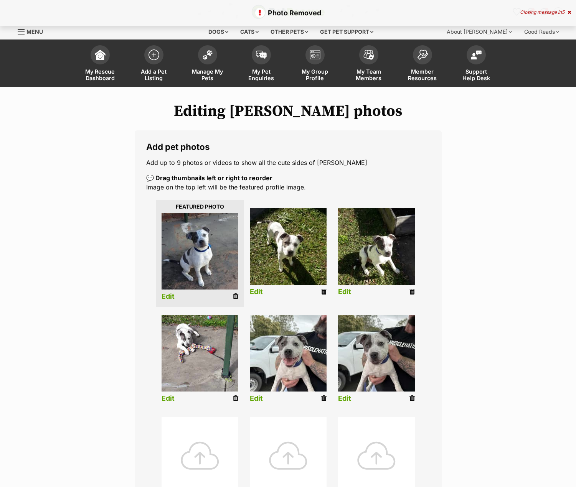
click at [206, 438] on div at bounding box center [199, 455] width 77 height 77
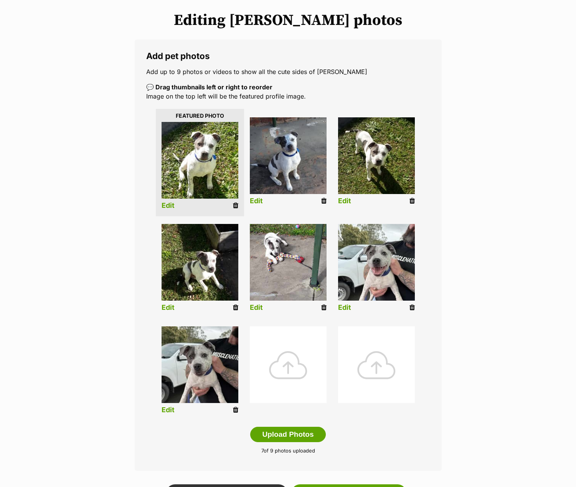
scroll to position [115, 0]
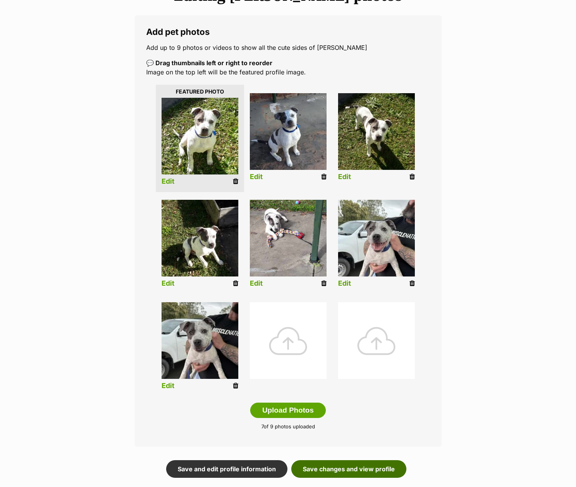
click at [358, 472] on link "Save changes and view profile" at bounding box center [348, 469] width 115 height 18
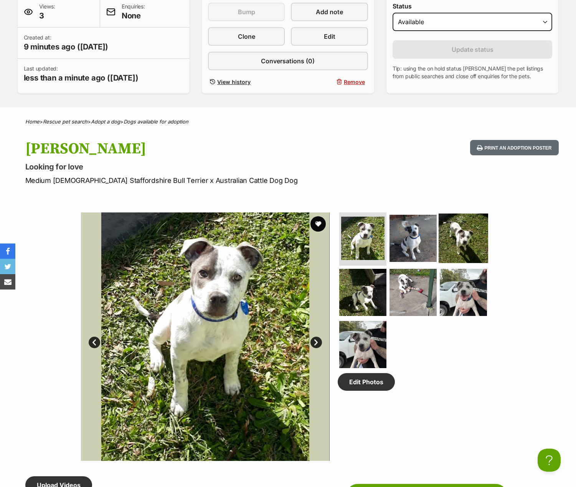
click at [457, 237] on img at bounding box center [462, 237] width 49 height 49
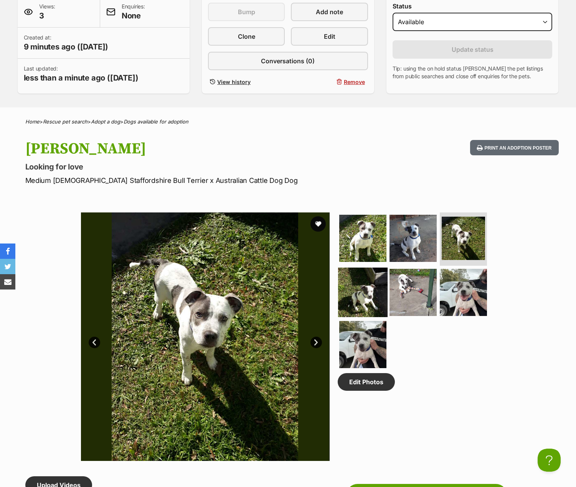
click at [361, 286] on img at bounding box center [362, 292] width 49 height 49
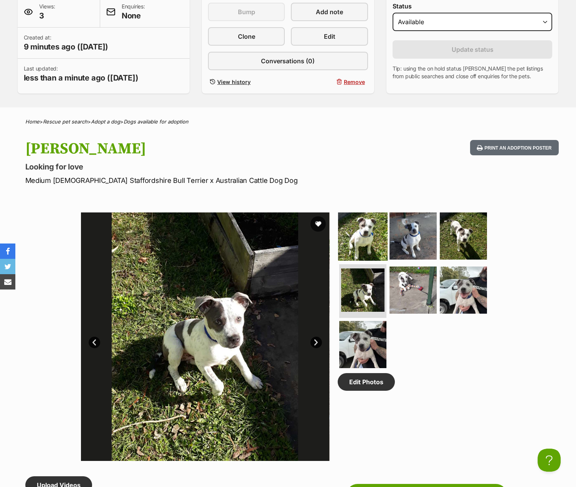
click at [357, 232] on img at bounding box center [362, 235] width 49 height 49
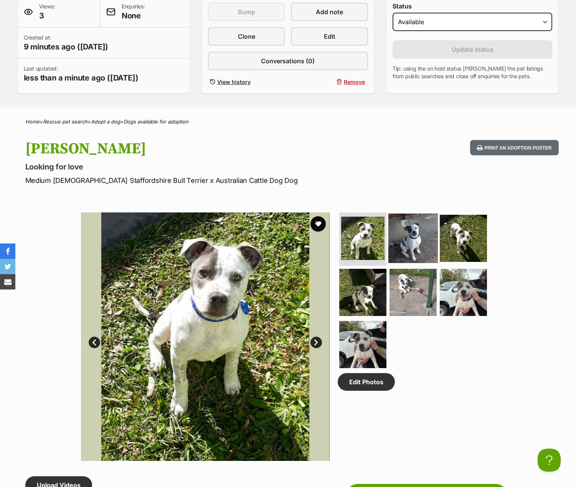
click at [407, 234] on img at bounding box center [412, 237] width 49 height 49
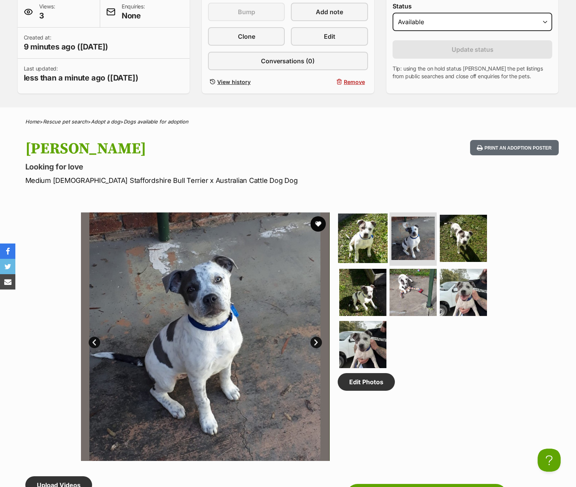
click at [374, 235] on img at bounding box center [362, 237] width 49 height 49
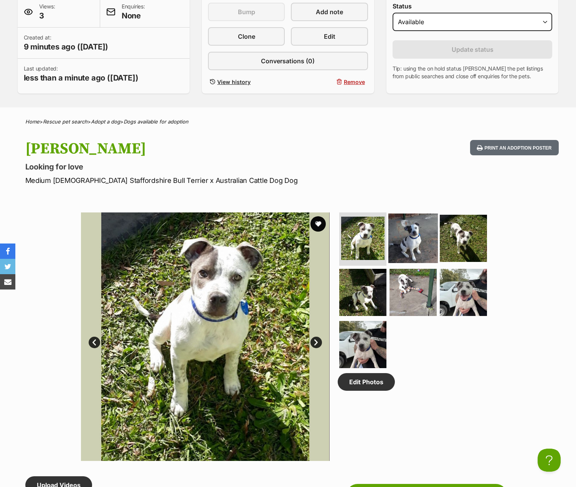
click at [410, 243] on img at bounding box center [412, 237] width 49 height 49
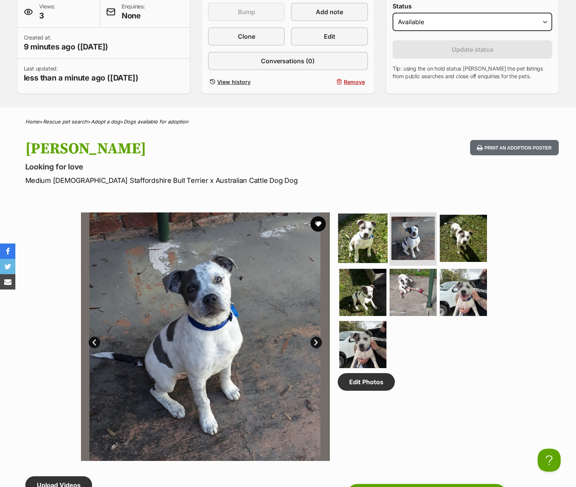
click at [370, 240] on img at bounding box center [362, 237] width 49 height 49
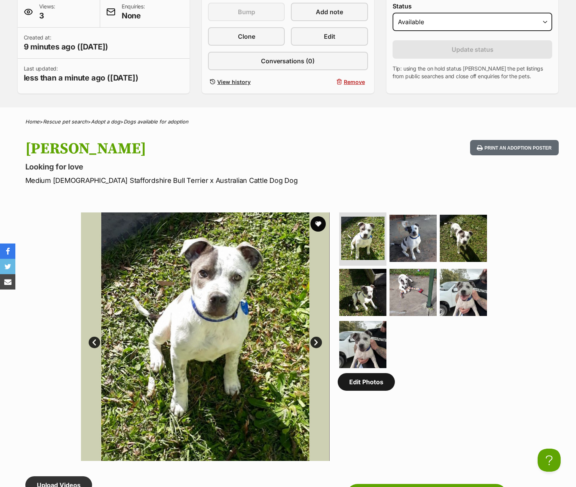
click at [356, 383] on link "Edit Photos" at bounding box center [365, 382] width 57 height 18
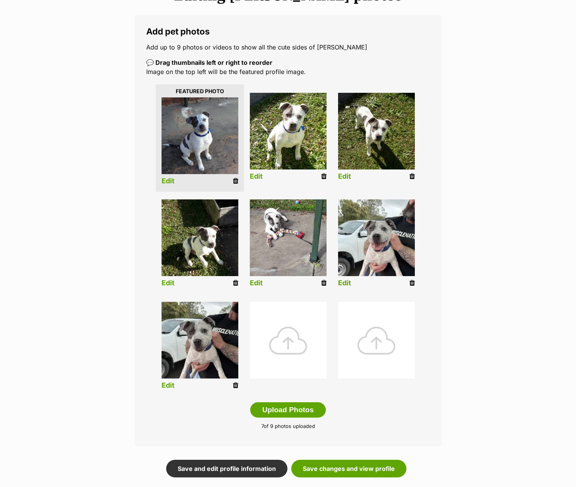
scroll to position [115, 0]
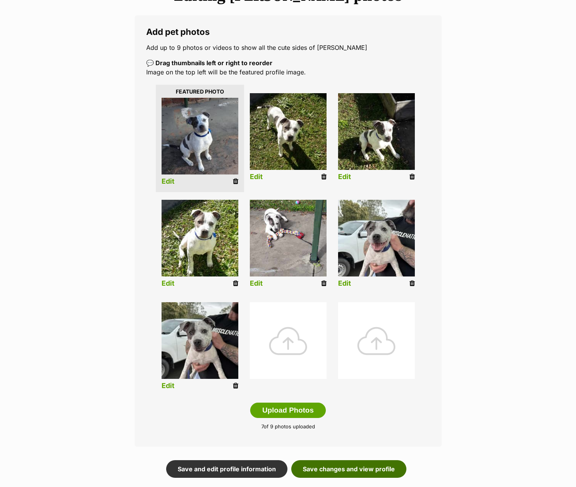
click at [367, 470] on link "Save changes and view profile" at bounding box center [348, 469] width 115 height 18
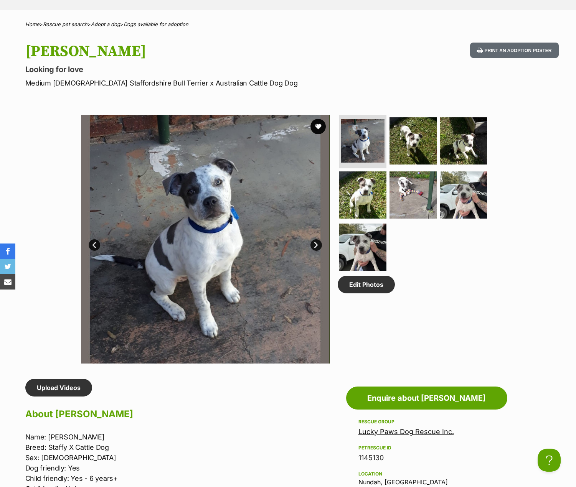
scroll to position [345, 0]
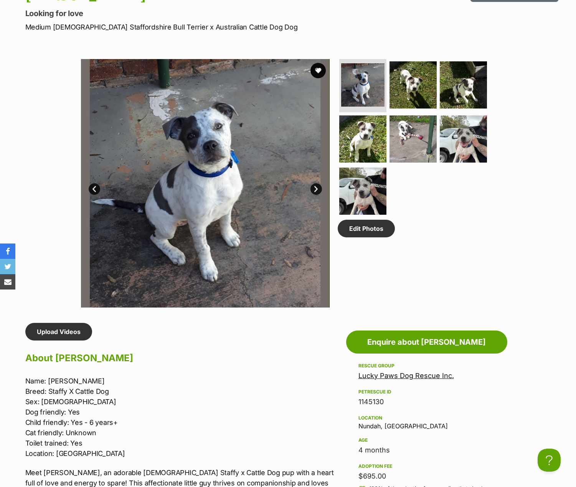
click at [523, 261] on div "Available 1 of 7 images 1 of 7 images 1 of 7 images 1 of 7 images 1 of 7 images…" at bounding box center [288, 178] width 576 height 260
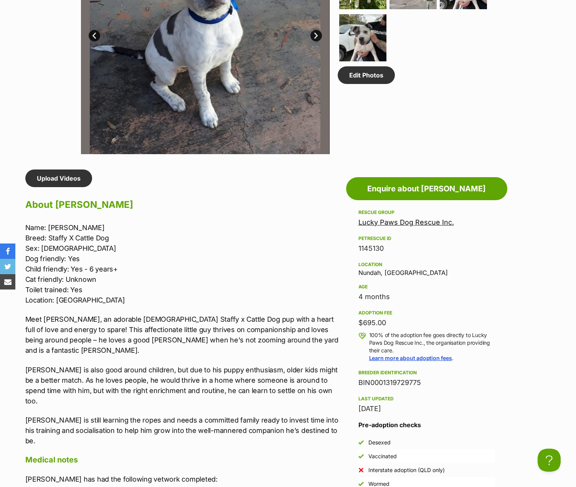
scroll to position [690, 0]
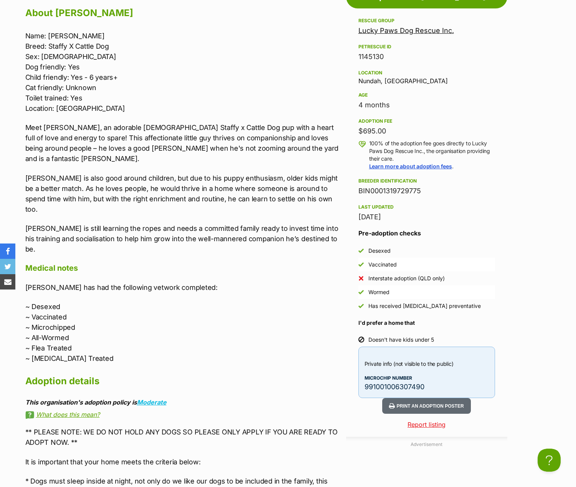
click at [208, 181] on p "[PERSON_NAME] is also good around children, but due to his puppy enthusiasm, ol…" at bounding box center [183, 193] width 317 height 41
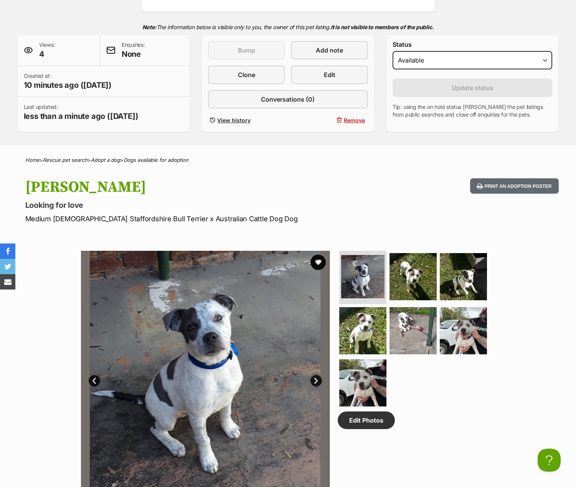
scroll to position [0, 0]
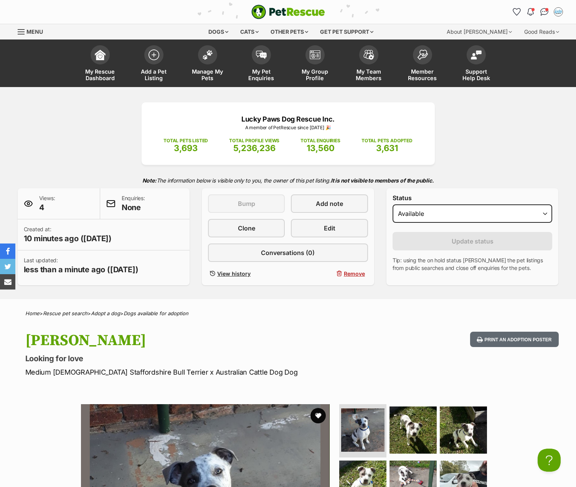
drag, startPoint x: 90, startPoint y: 357, endPoint x: 25, endPoint y: 357, distance: 64.8
click at [25, 357] on p "Looking for love" at bounding box center [187, 358] width 324 height 11
copy p "Looking for love"
click at [155, 56] on img at bounding box center [153, 53] width 11 height 11
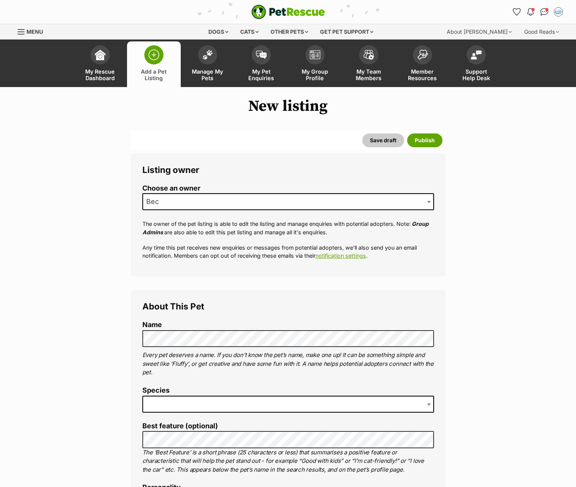
click at [191, 400] on span at bounding box center [287, 404] width 291 height 17
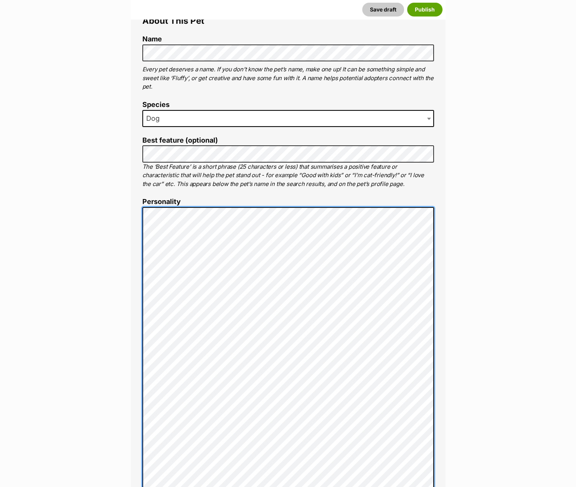
scroll to position [288, 0]
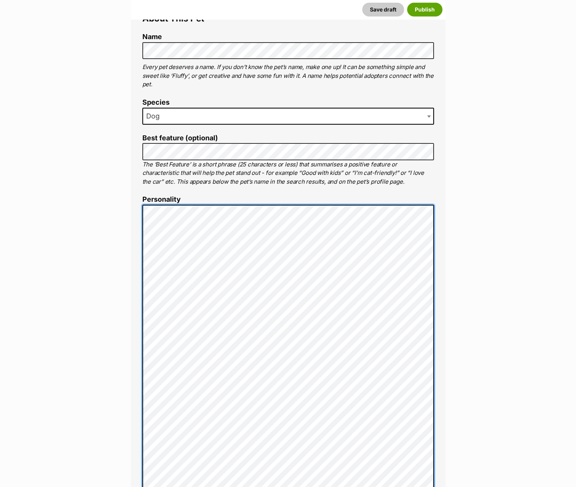
click at [133, 238] on div "About This Pet Name Henlo there, it looks like you might be using the pet name …" at bounding box center [288, 386] width 314 height 769
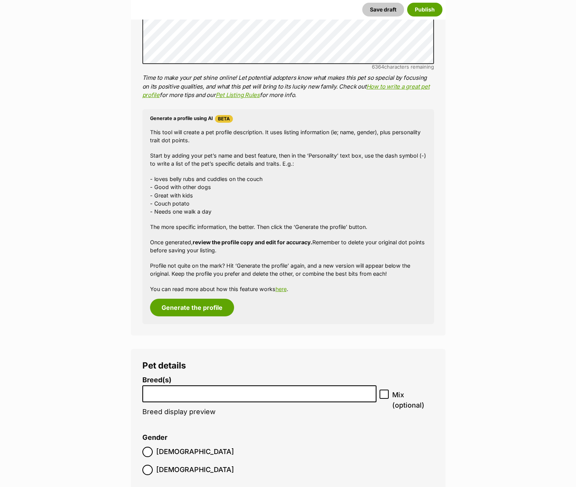
scroll to position [902, 0]
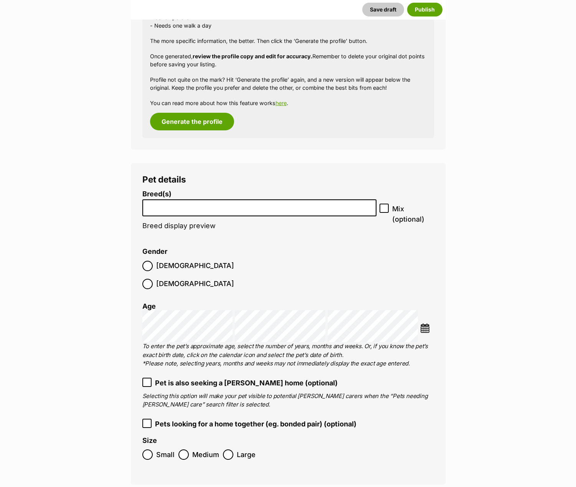
click at [222, 209] on input "search" at bounding box center [259, 206] width 229 height 8
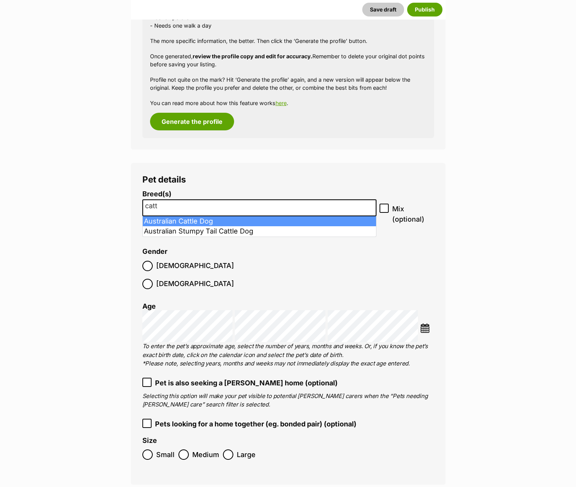
type input "catt"
select select "15"
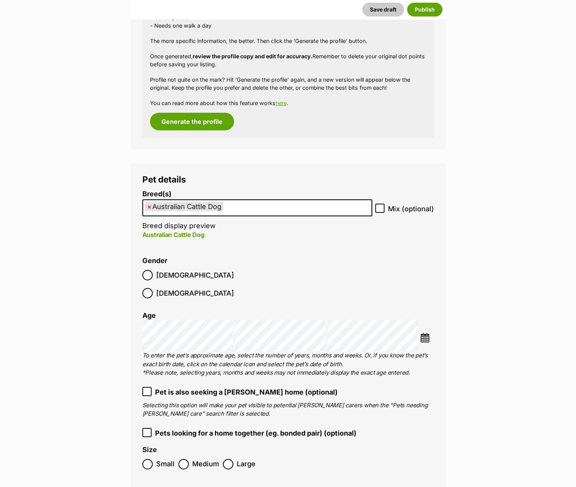
click at [423, 333] on img at bounding box center [425, 338] width 10 height 10
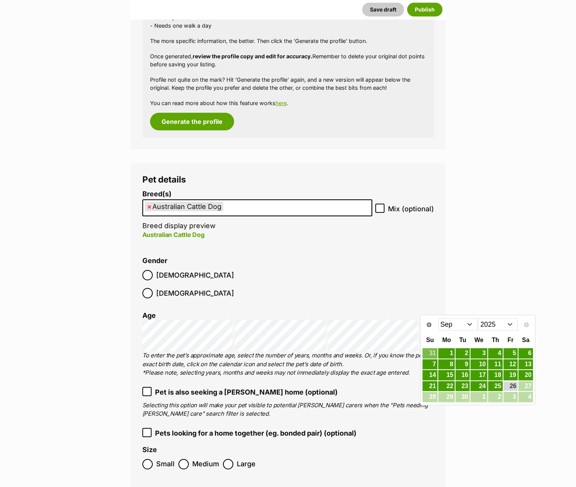
click at [489, 326] on select "2015 2016 2017 2018 2019 2020 2021 2022 2023 2024 2025" at bounding box center [497, 324] width 39 height 12
click at [427, 324] on span "Prev" at bounding box center [428, 325] width 6 height 6
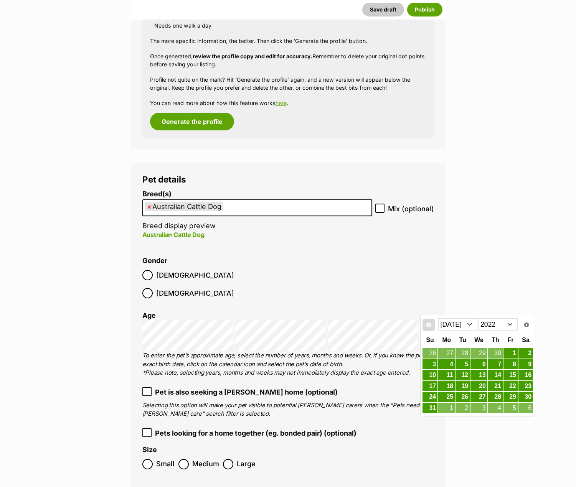
click at [427, 324] on span "Prev" at bounding box center [428, 325] width 6 height 6
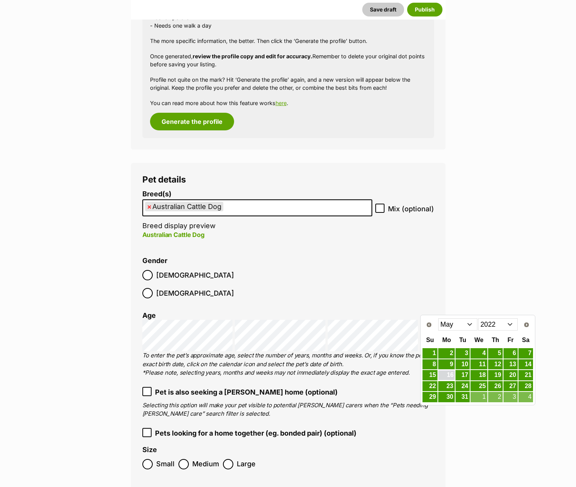
click at [451, 375] on link "16" at bounding box center [446, 375] width 16 height 10
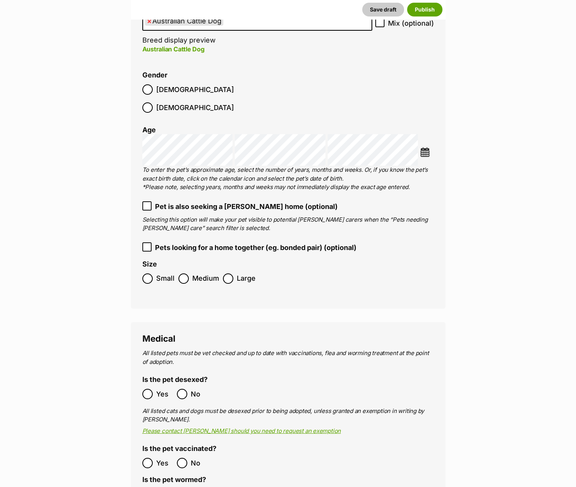
scroll to position [1093, 0]
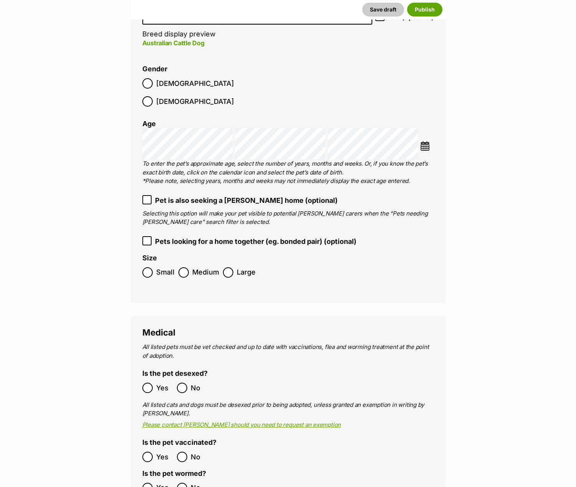
click at [149, 379] on ol "Yes No" at bounding box center [215, 388] width 146 height 18
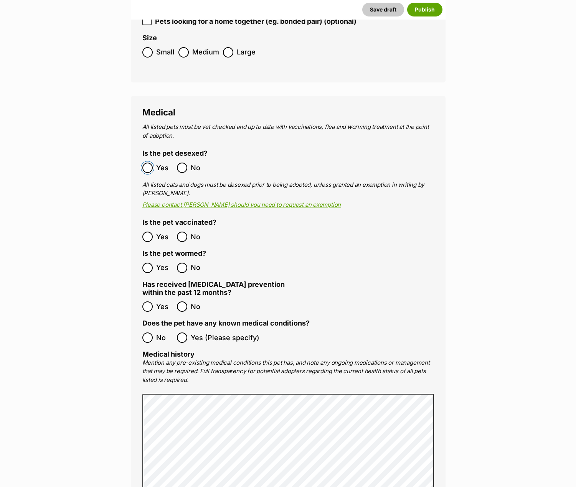
scroll to position [1323, 0]
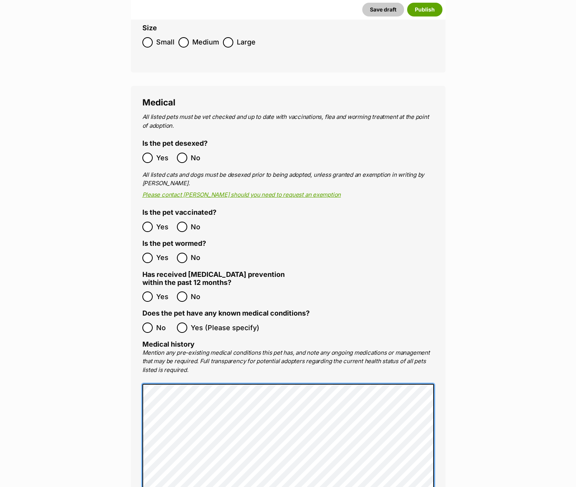
click at [21, 349] on main "New listing Listing owner Choose an owner Bec The owner of the pet listing is a…" at bounding box center [288, 482] width 576 height 3417
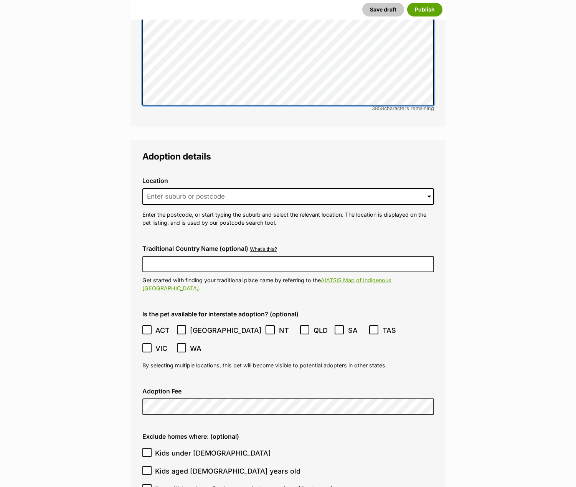
scroll to position [1784, 0]
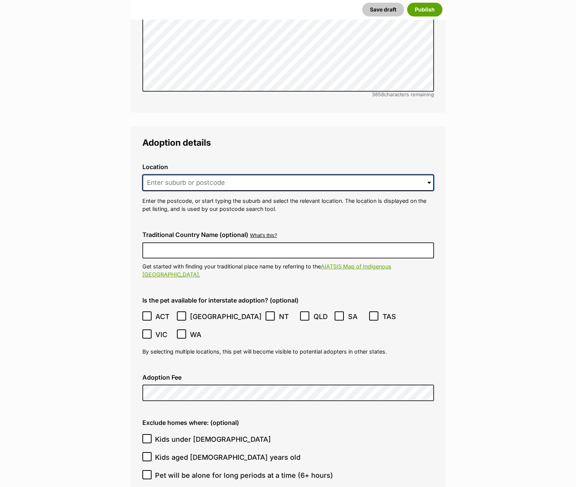
click at [149, 174] on input at bounding box center [287, 182] width 291 height 17
type input "brookfield"
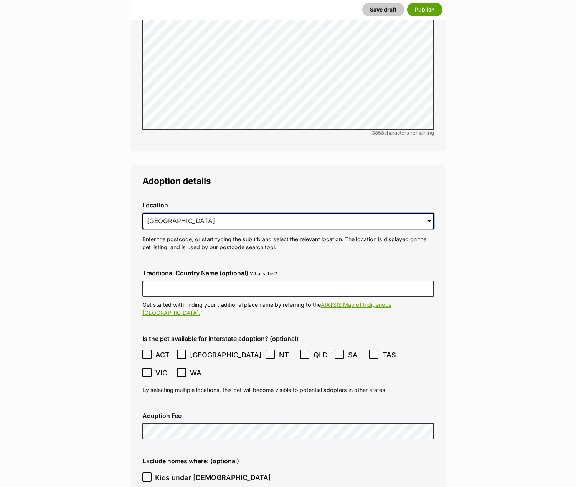
drag, startPoint x: 183, startPoint y: 200, endPoint x: 67, endPoint y: 200, distance: 115.8
click at [67, 201] on main "New listing Listing owner Choose an owner Bec The owner of the pet listing is a…" at bounding box center [288, 60] width 576 height 3417
type input "B"
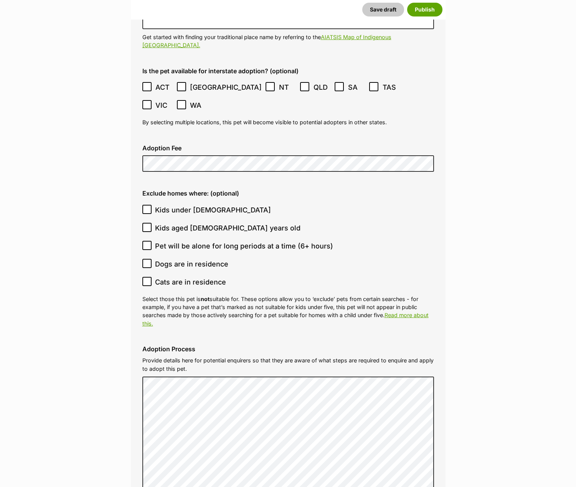
scroll to position [2014, 0]
click at [145, 206] on icon at bounding box center [146, 208] width 5 height 5
click at [145, 204] on input "Kids under [DEMOGRAPHIC_DATA]" at bounding box center [146, 208] width 9 height 9
checkbox input "true"
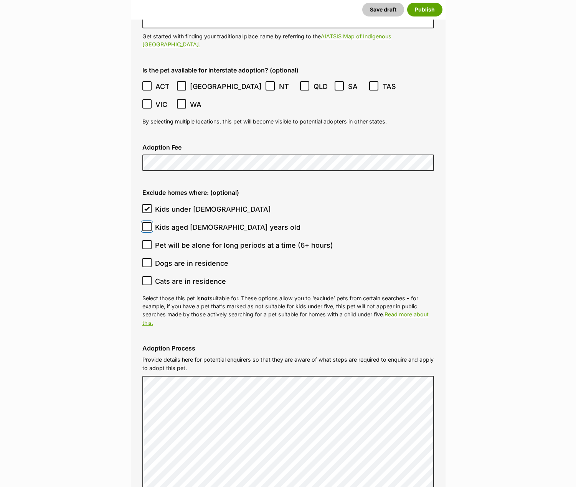
click at [150, 222] on input "Kids aged 6-12 years old" at bounding box center [146, 226] width 9 height 9
checkbox input "true"
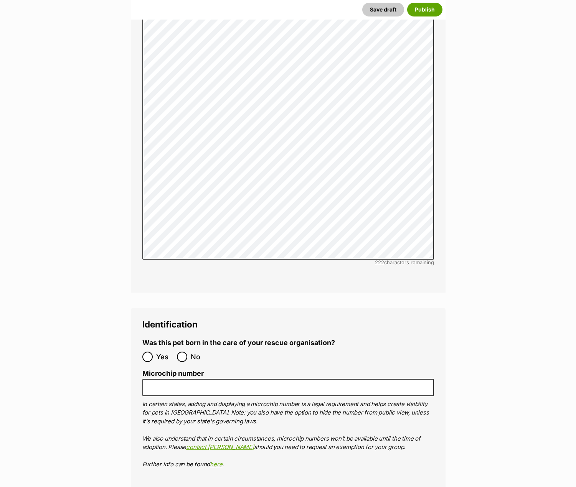
scroll to position [2819, 0]
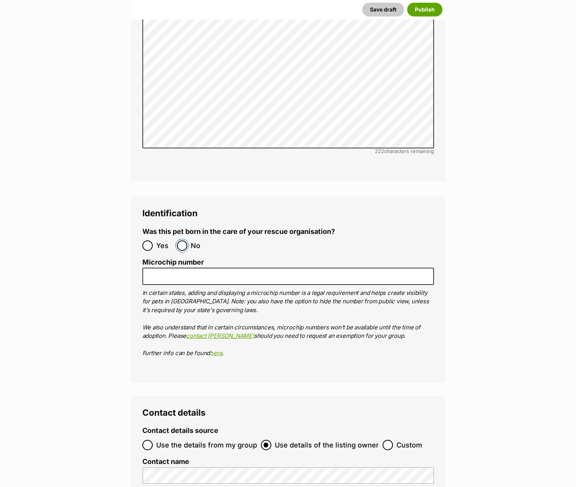
click at [180, 240] on input "No" at bounding box center [182, 245] width 10 height 10
radio input "true"
click at [218, 268] on input "Microchip number" at bounding box center [287, 276] width 291 height 17
paste input "991001004184310"
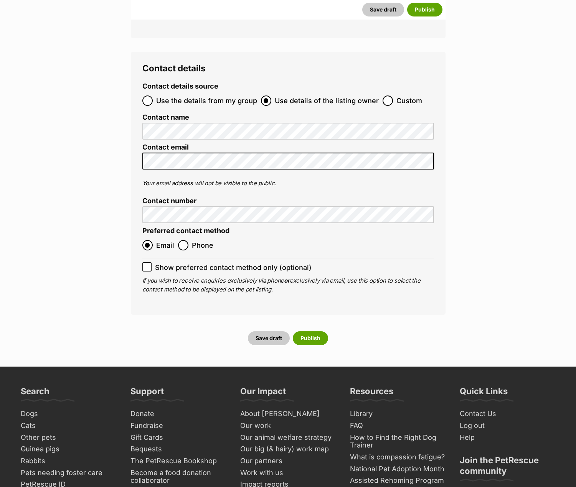
scroll to position [3164, 0]
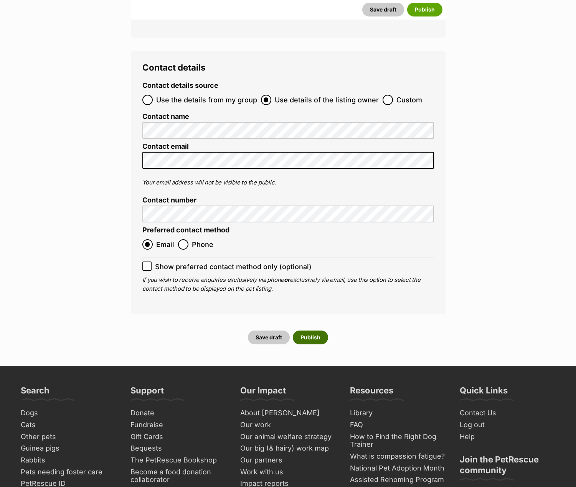
type input "991001004184310"
click at [304, 331] on button "Publish" at bounding box center [310, 338] width 35 height 14
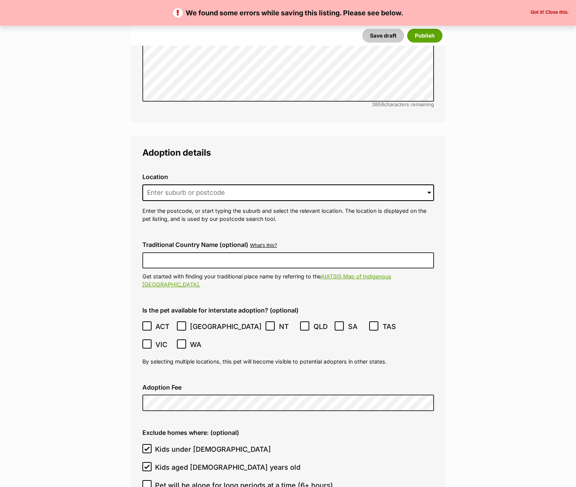
scroll to position [1841, 0]
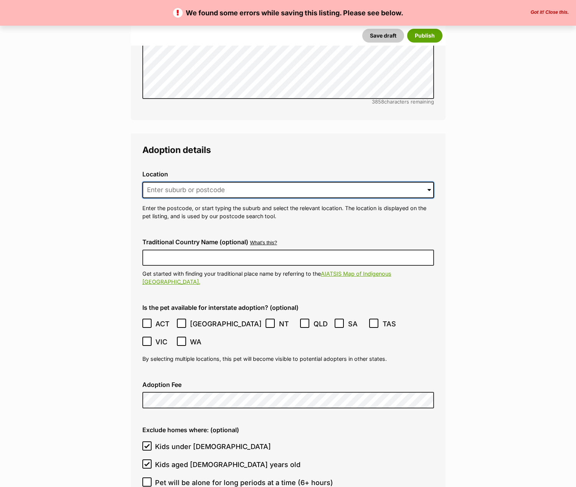
click at [173, 182] on input at bounding box center [287, 190] width 291 height 17
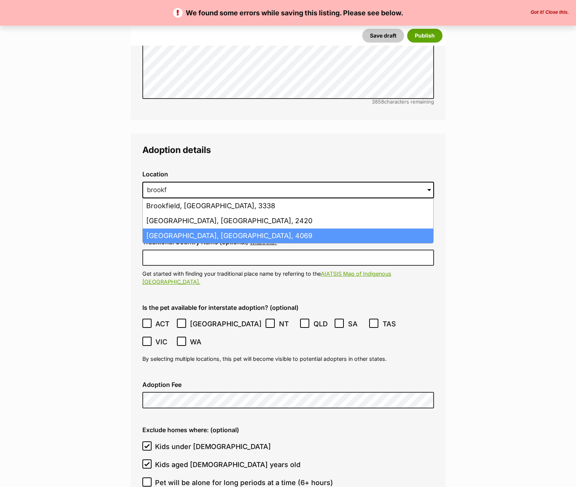
click at [185, 229] on li "Brookfield, Queensland, 4069" at bounding box center [288, 236] width 290 height 15
type input "Brookfield, Queensland, 4069"
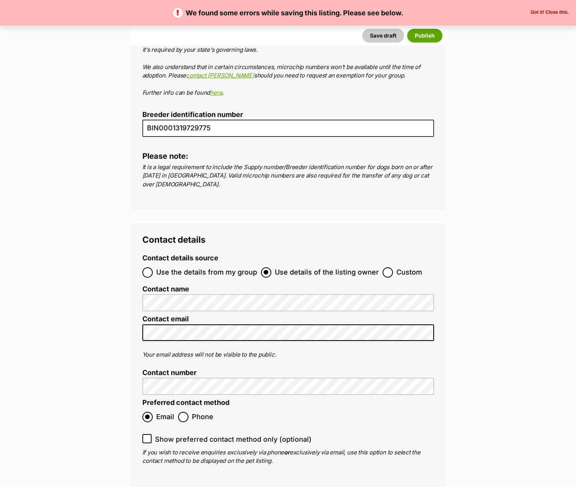
scroll to position [3336, 0]
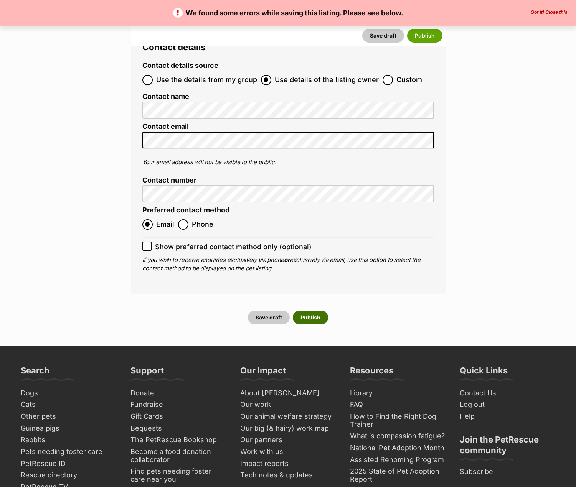
click at [317, 311] on button "Publish" at bounding box center [310, 318] width 35 height 14
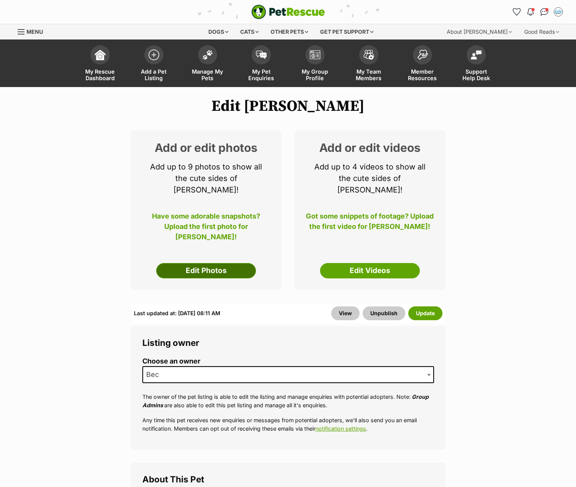
click at [219, 263] on link "Edit Photos" at bounding box center [206, 270] width 100 height 15
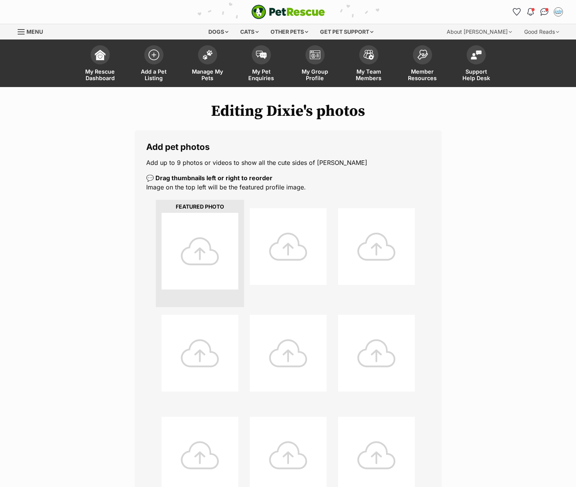
click at [206, 259] on div at bounding box center [199, 251] width 77 height 77
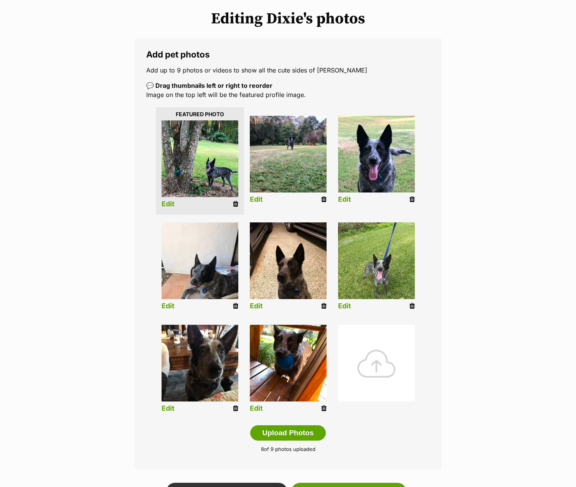
scroll to position [115, 0]
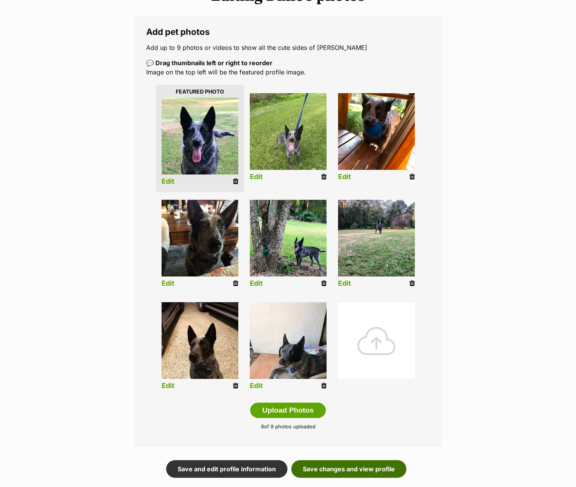
click at [345, 466] on link "Save changes and view profile" at bounding box center [348, 469] width 115 height 18
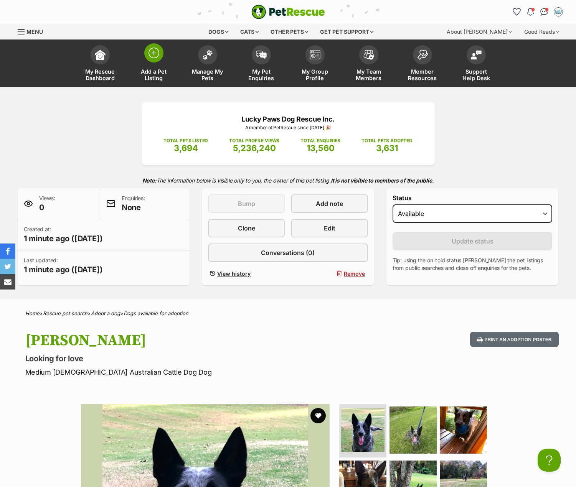
click at [155, 52] on img at bounding box center [153, 53] width 11 height 11
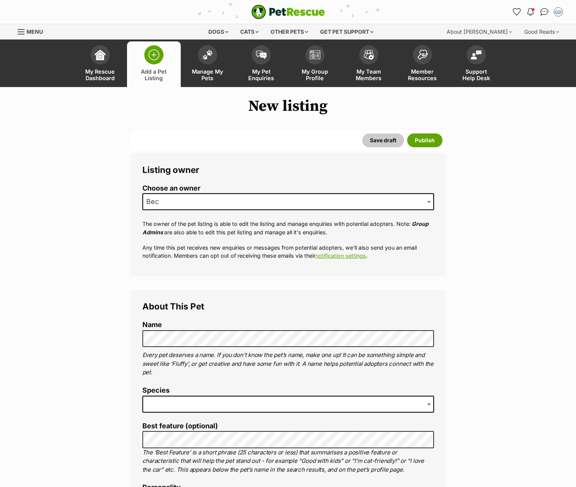
scroll to position [230, 0]
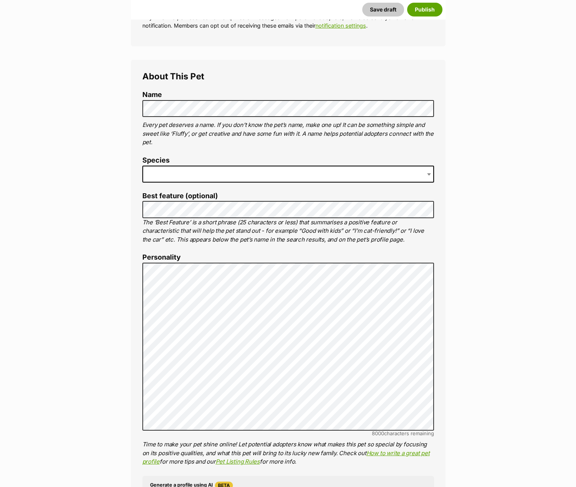
click at [164, 173] on span at bounding box center [287, 174] width 291 height 17
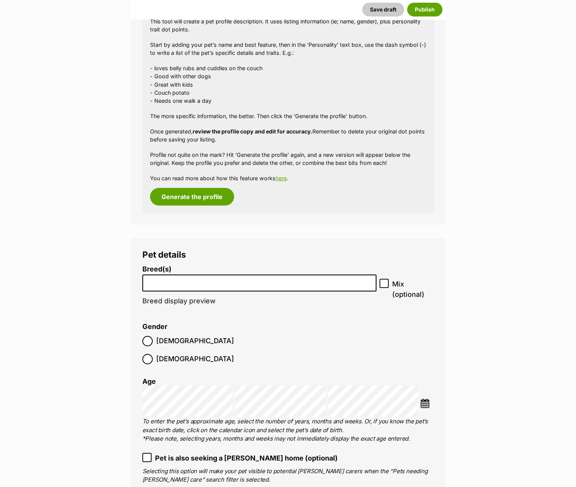
scroll to position [872, 0]
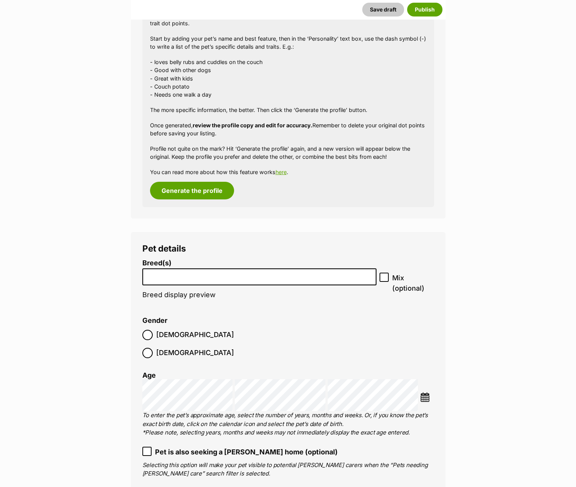
click at [161, 280] on li at bounding box center [259, 277] width 229 height 16
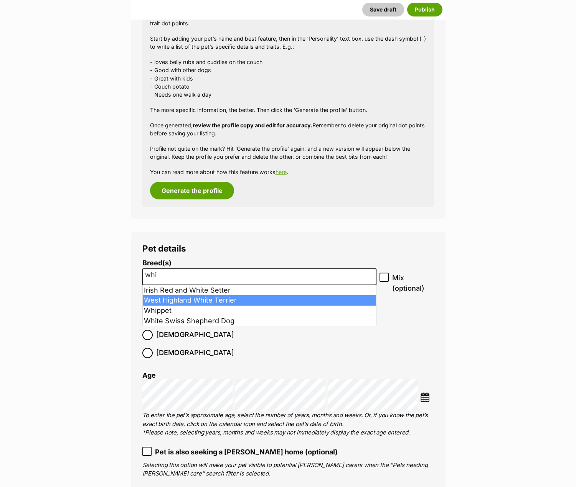
type input "whi"
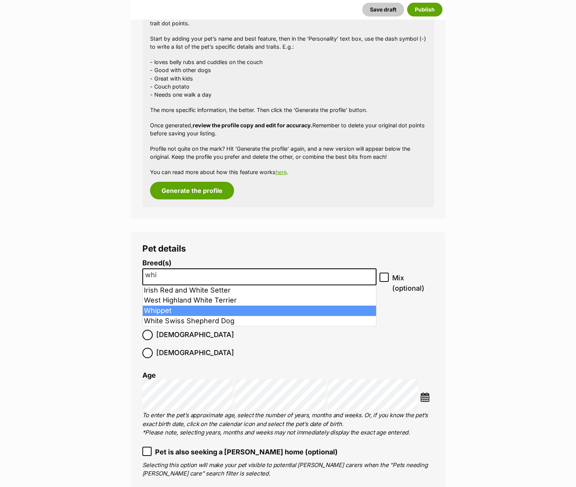
select select "215"
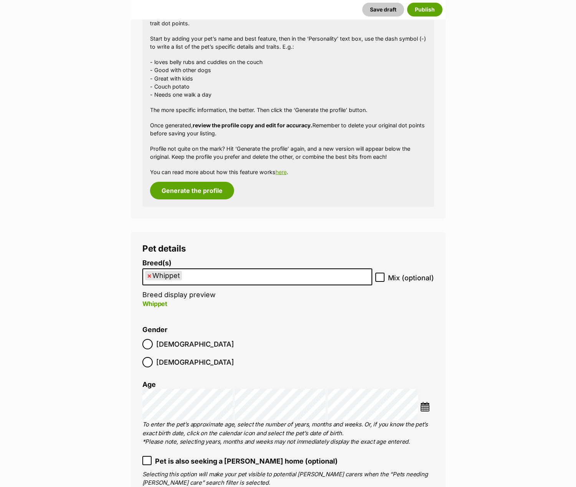
click at [380, 276] on icon at bounding box center [379, 277] width 5 height 5
click at [380, 276] on input "Mix (optional)" at bounding box center [379, 277] width 9 height 9
checkbox input "true"
click at [425, 402] on img at bounding box center [425, 407] width 10 height 10
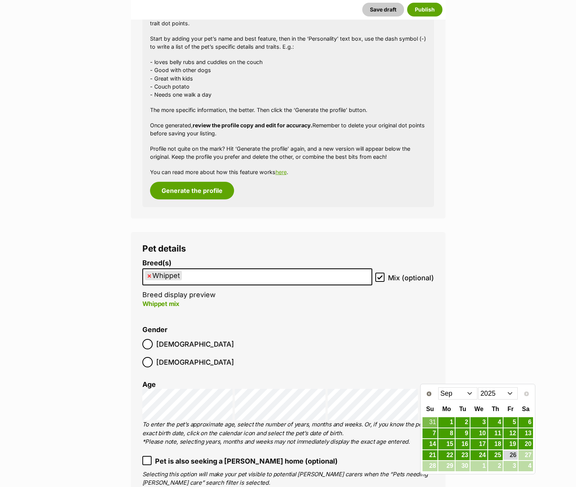
click at [499, 393] on select "2015 2016 2017 2018 2019 2020 2021 2022 2023 2024 2025" at bounding box center [497, 393] width 39 height 12
click at [429, 454] on link "22" at bounding box center [429, 456] width 15 height 10
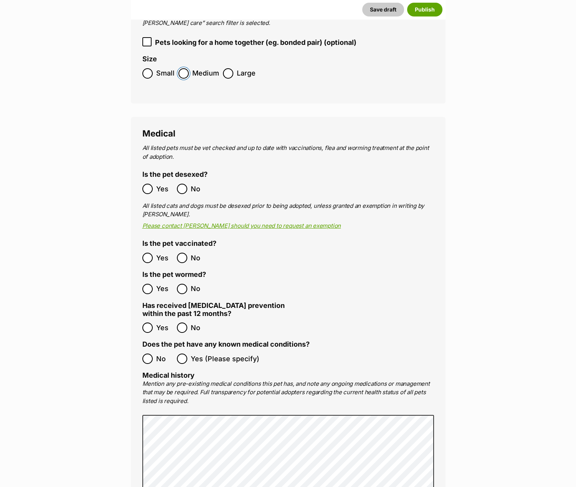
scroll to position [1333, 0]
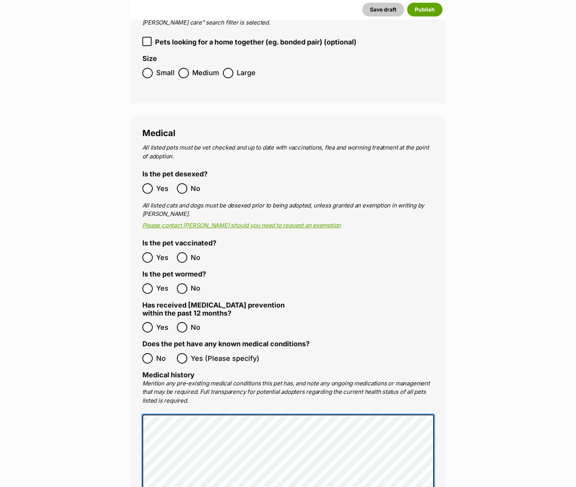
click at [91, 388] on main "New listing Listing owner Choose an owner Bec The owner of the pet listing is a…" at bounding box center [288, 493] width 576 height 3457
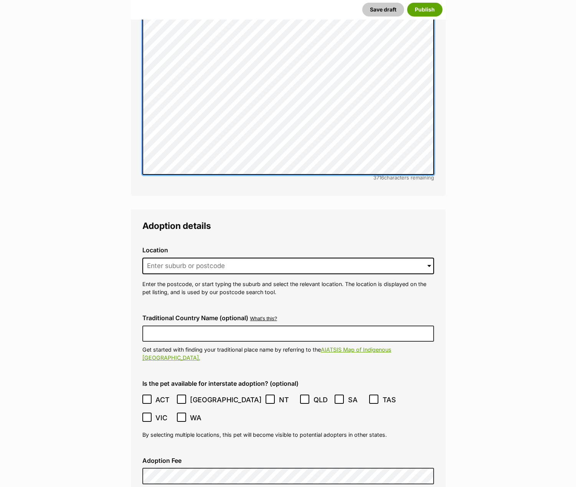
scroll to position [1741, 0]
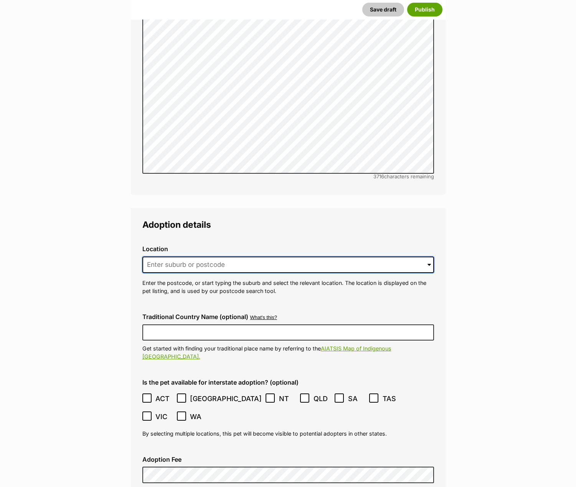
click at [168, 257] on input at bounding box center [287, 265] width 291 height 17
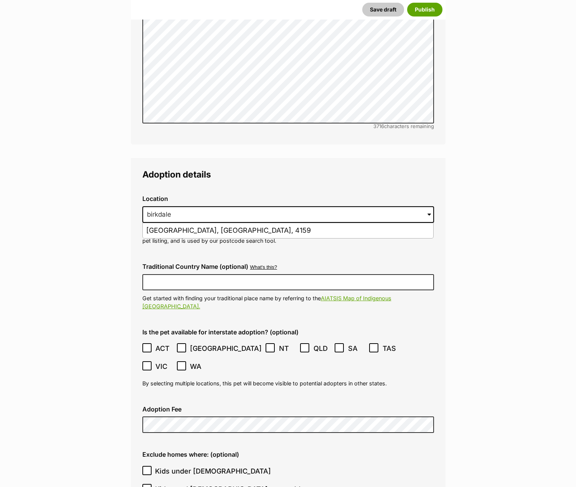
scroll to position [1802, 0]
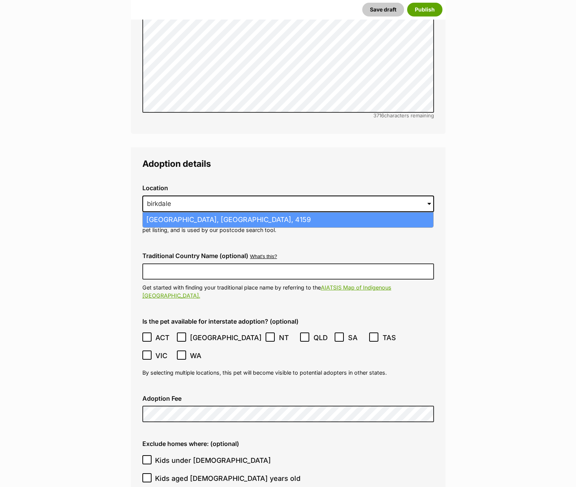
click at [170, 212] on li "Birkdale, Queensland, 4159" at bounding box center [288, 219] width 290 height 15
type input "Birkdale, Queensland, 4159"
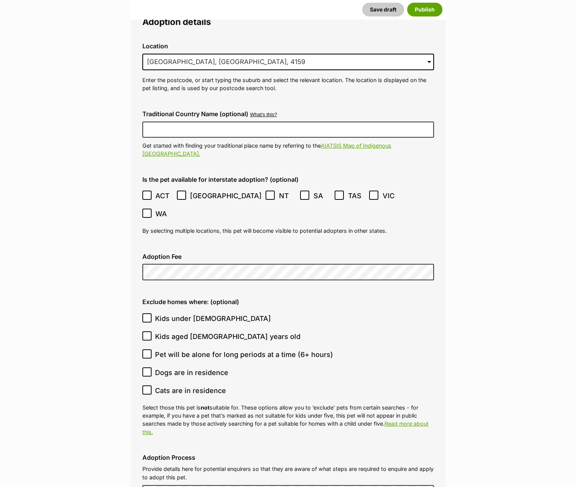
scroll to position [1994, 0]
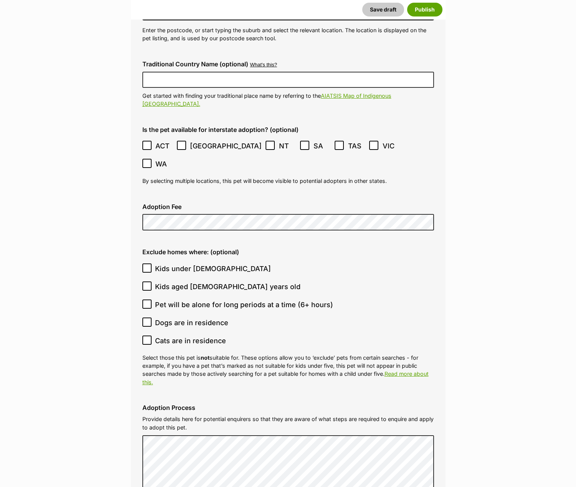
click at [145, 265] on icon at bounding box center [146, 267] width 5 height 5
click at [145, 263] on input "Kids under 5 years old" at bounding box center [146, 267] width 9 height 9
checkbox input "true"
click at [148, 338] on icon at bounding box center [147, 339] width 5 height 3
click at [148, 336] on input "Cats are in residence" at bounding box center [146, 340] width 9 height 9
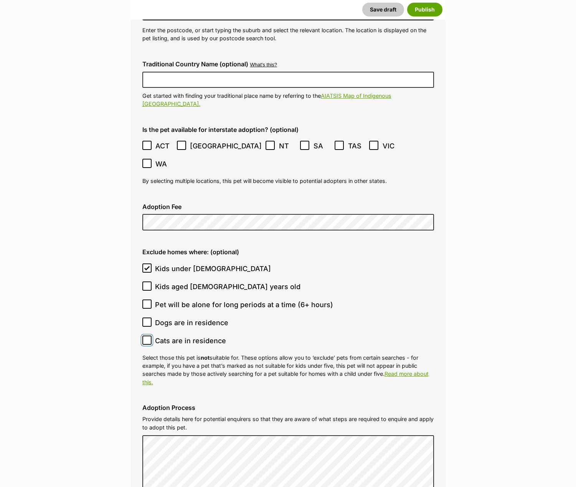
checkbox input "true"
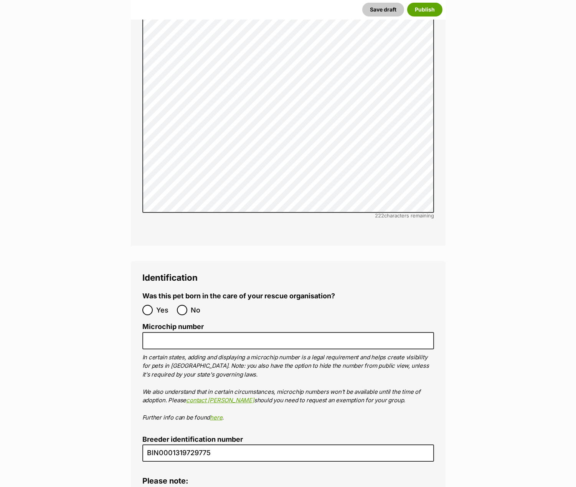
scroll to position [2799, 0]
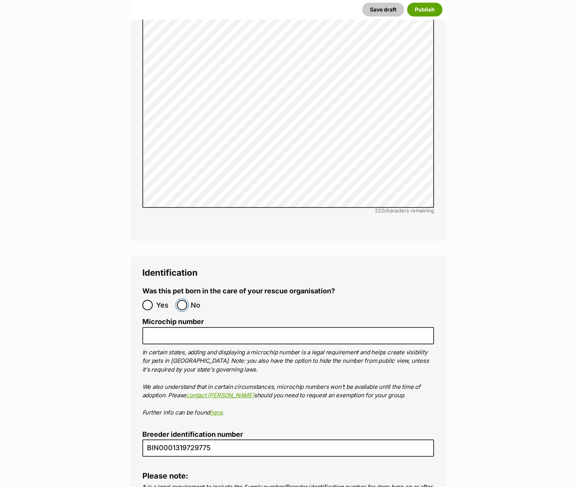
click at [185, 300] on input "No" at bounding box center [182, 305] width 10 height 10
radio input "true"
click at [241, 327] on input "Microchip number" at bounding box center [287, 335] width 291 height 17
paste input "953010007754496"
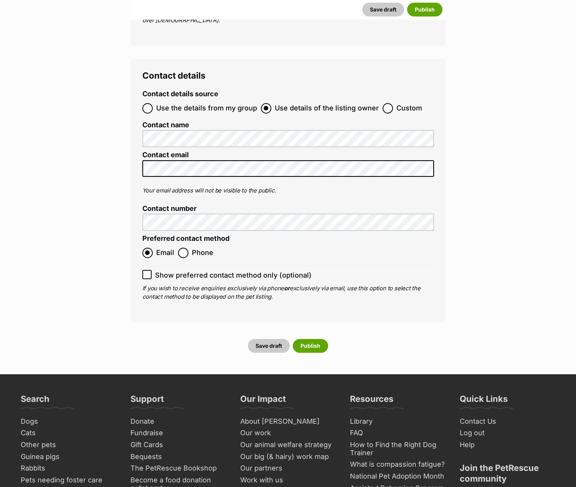
scroll to position [3298, 0]
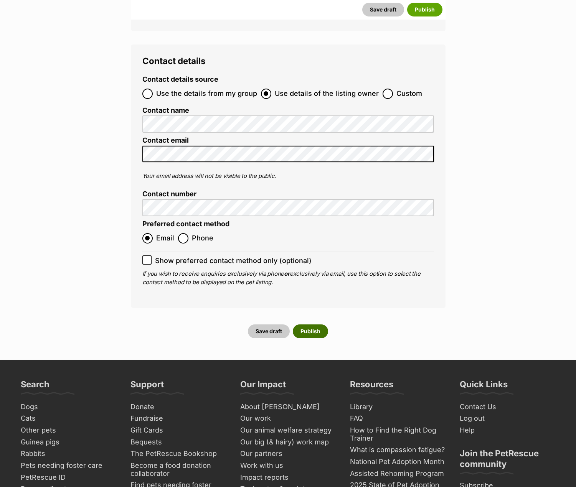
type input "953010007754496"
click at [317, 324] on button "Publish" at bounding box center [310, 331] width 35 height 14
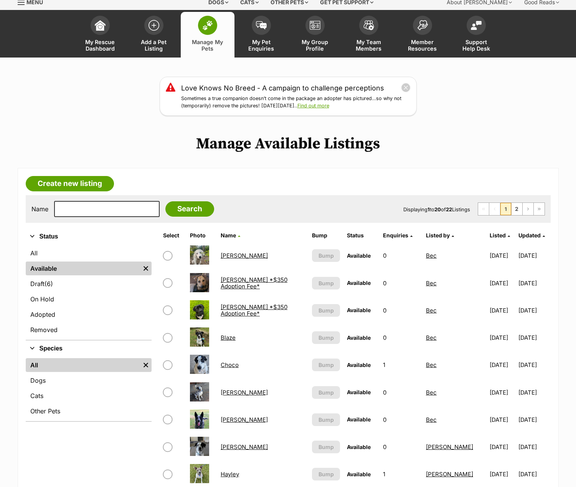
scroll to position [153, 0]
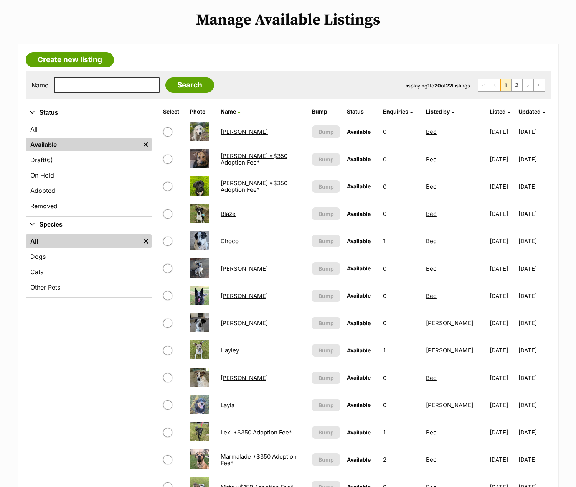
click at [231, 215] on link "Blaze" at bounding box center [228, 213] width 15 height 7
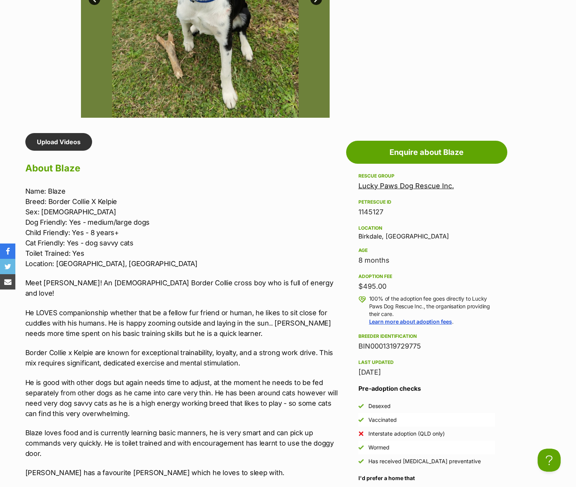
scroll to position [537, 0]
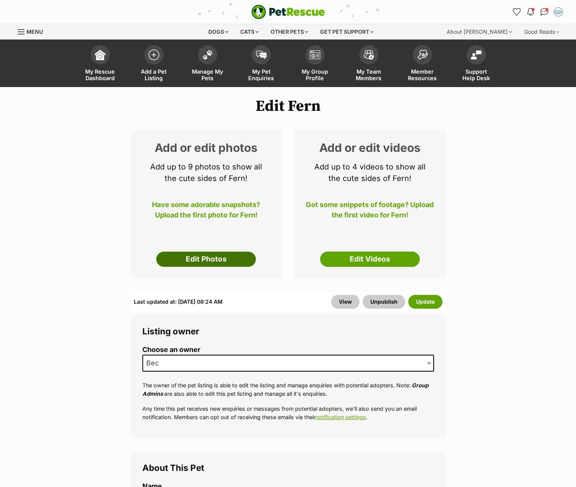
click at [166, 258] on link "Edit Photos" at bounding box center [206, 259] width 100 height 15
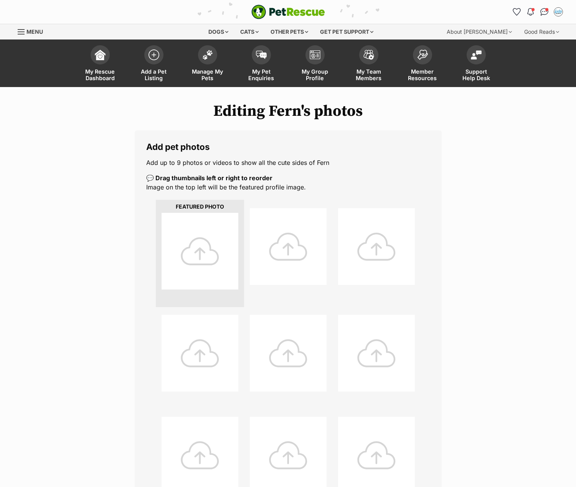
click at [203, 240] on div at bounding box center [199, 251] width 77 height 77
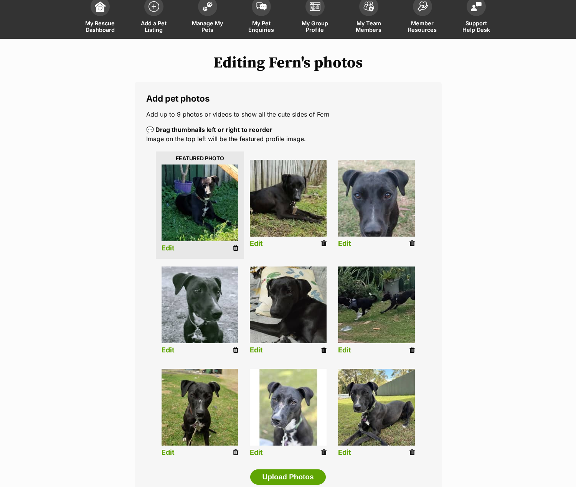
scroll to position [77, 0]
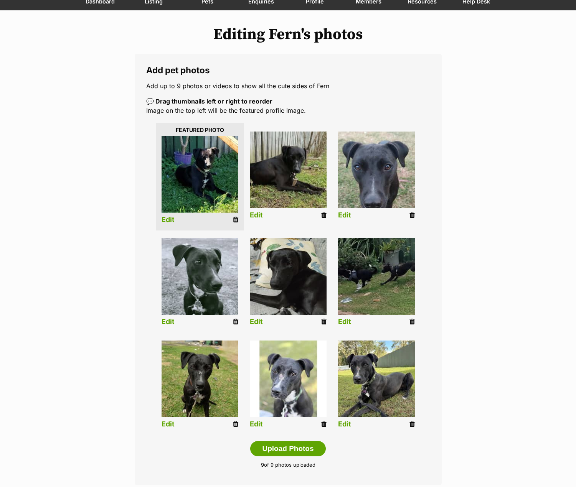
drag, startPoint x: 414, startPoint y: 215, endPoint x: 325, endPoint y: 25, distance: 209.8
click at [414, 215] on icon at bounding box center [411, 215] width 5 height 7
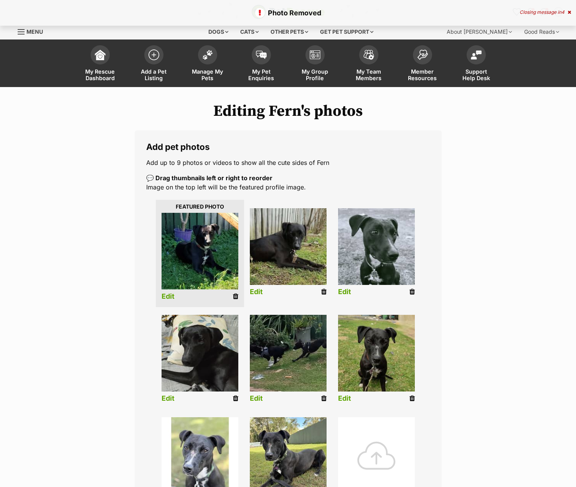
click at [371, 450] on div at bounding box center [376, 455] width 77 height 77
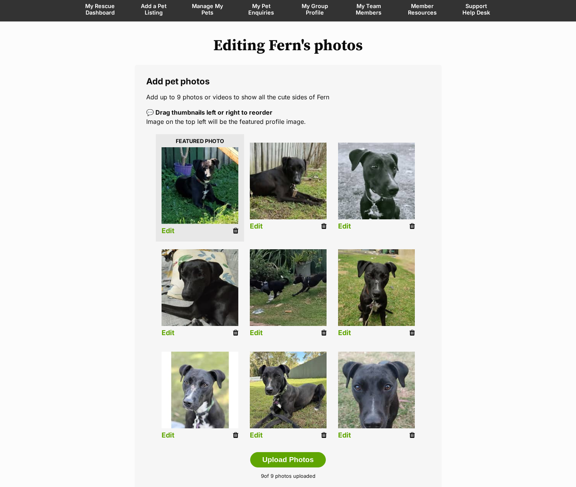
scroll to position [77, 0]
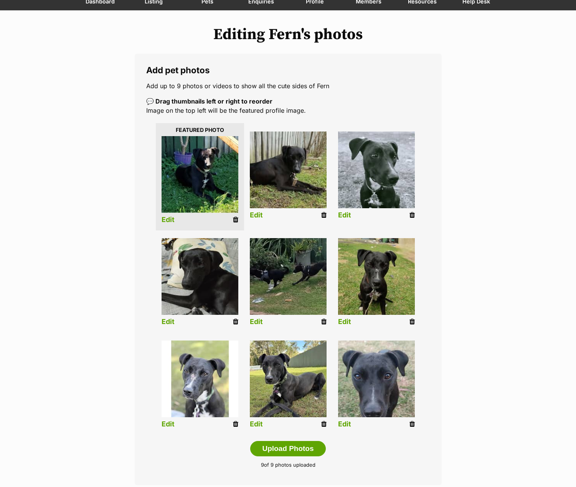
drag, startPoint x: 410, startPoint y: 424, endPoint x: 322, endPoint y: 28, distance: 405.8
click at [410, 424] on icon at bounding box center [411, 424] width 5 height 7
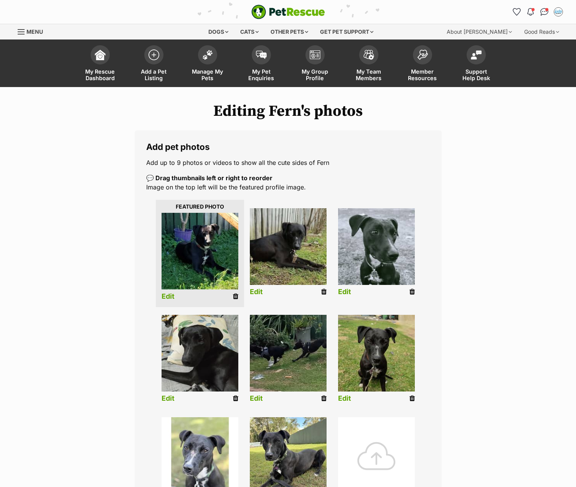
click at [379, 439] on div at bounding box center [376, 455] width 77 height 77
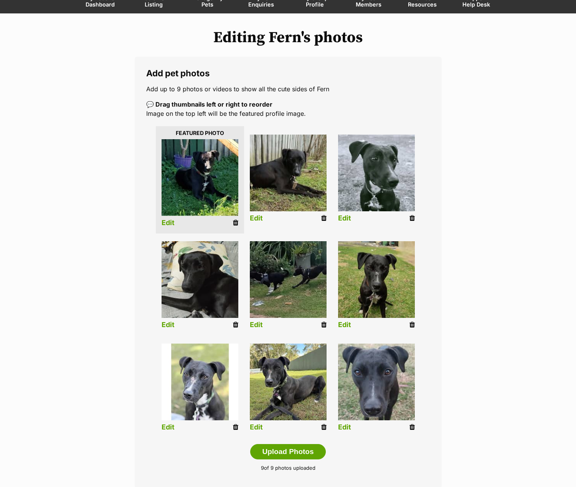
scroll to position [115, 0]
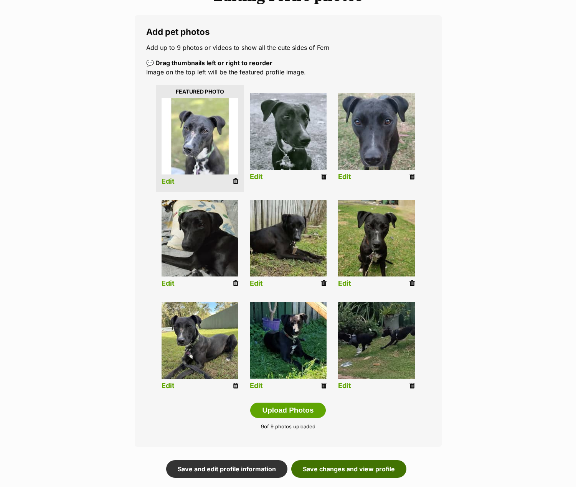
click at [362, 466] on link "Save changes and view profile" at bounding box center [348, 469] width 115 height 18
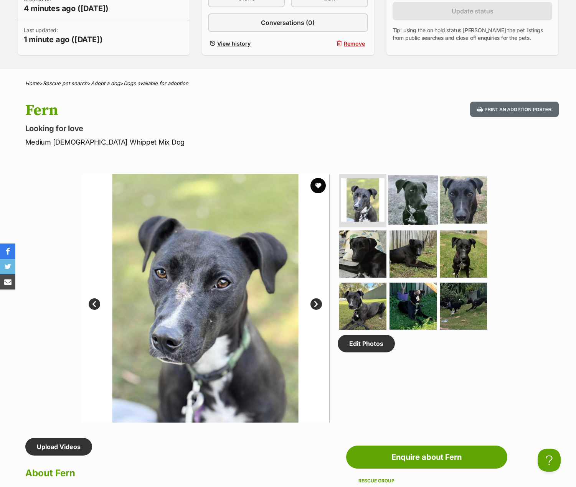
click at [412, 201] on img at bounding box center [412, 199] width 49 height 49
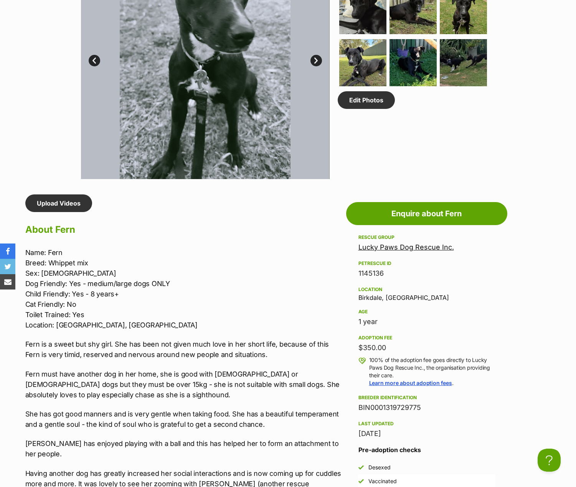
scroll to position [460, 0]
